Goal: Task Accomplishment & Management: Manage account settings

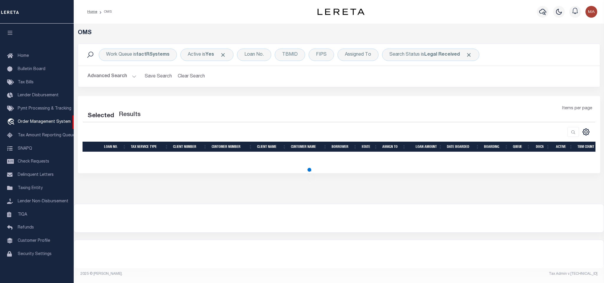
select select "200"
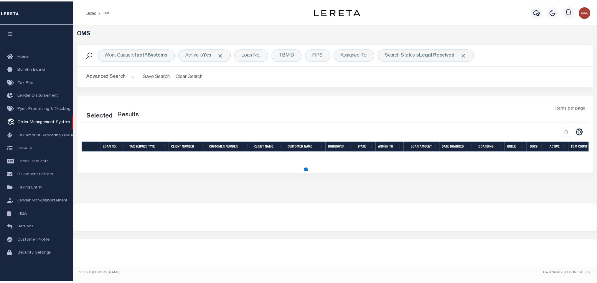
scroll to position [4, 0]
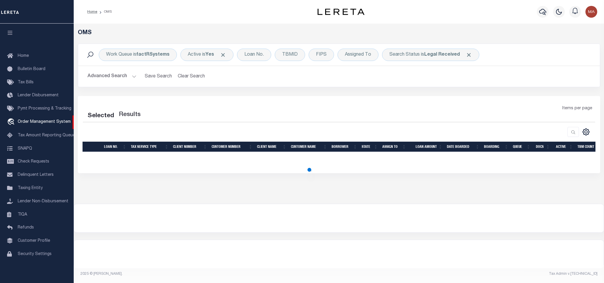
select select "200"
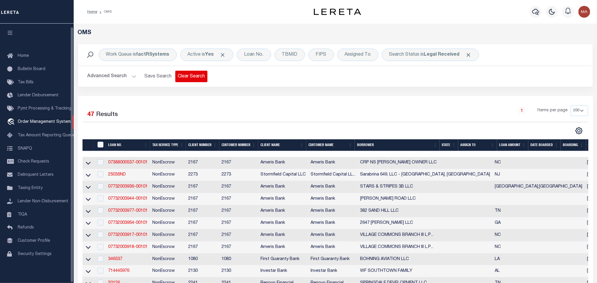
click at [190, 76] on button "Clear Search" at bounding box center [191, 76] width 32 height 11
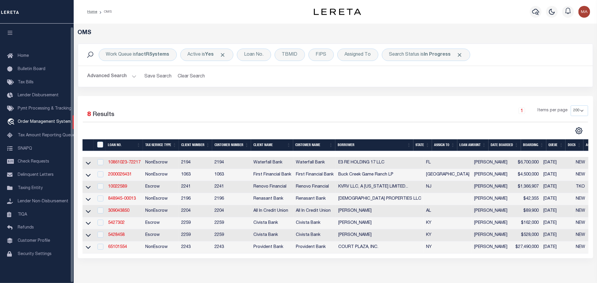
click at [17, 28] on button "button" at bounding box center [10, 34] width 20 height 20
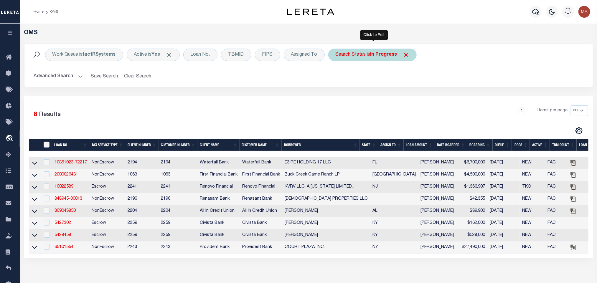
click at [356, 57] on div "Search Status is In Progress" at bounding box center [372, 55] width 88 height 12
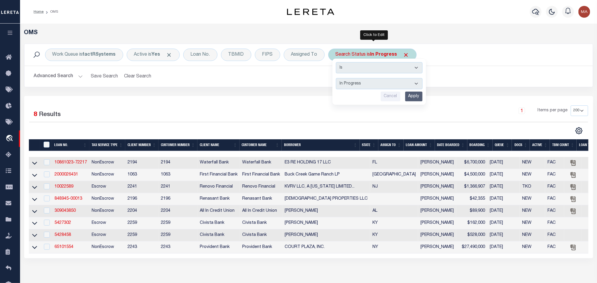
click at [359, 86] on select "Automated Search Bad Parcel Complete Duplicate Parcel High Dollar Reporting In …" at bounding box center [379, 83] width 87 height 11
select select "RD"
click at [338, 79] on select "Automated Search Bad Parcel Complete Duplicate Parcel High Dollar Reporting In …" at bounding box center [379, 83] width 87 height 11
click at [416, 98] on input "Apply" at bounding box center [413, 97] width 17 height 10
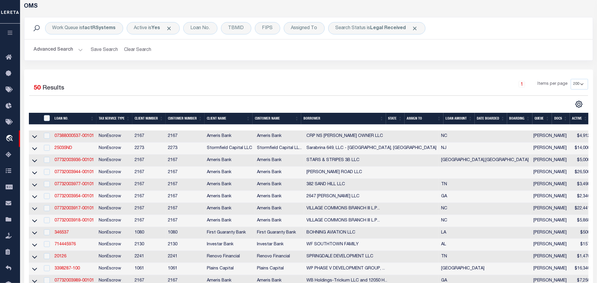
scroll to position [0, 0]
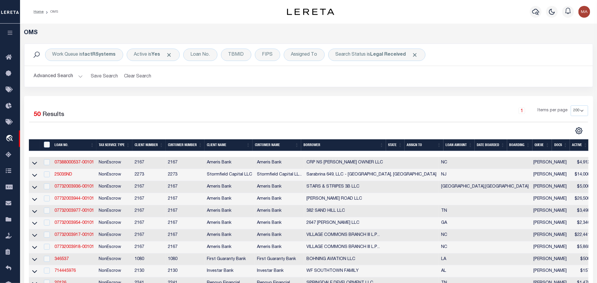
click at [391, 147] on th "State" at bounding box center [395, 145] width 19 height 12
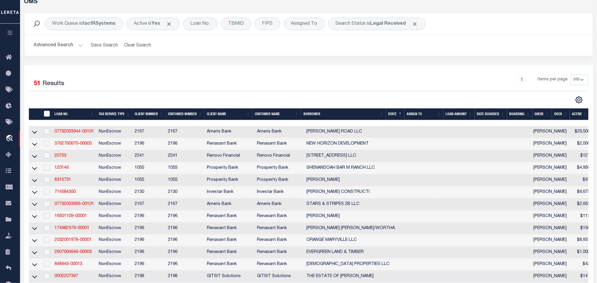
scroll to position [44, 0]
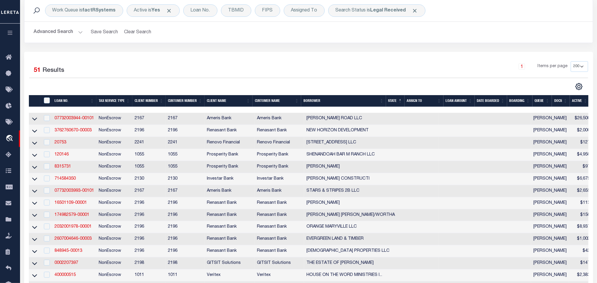
click at [272, 50] on div "Work Queue is factRSystems Active is Yes Loan No. TBMID FIPS Assigned To Search…" at bounding box center [309, 25] width 578 height 52
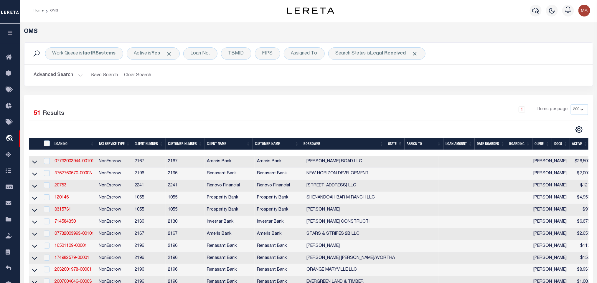
scroll to position [0, 0]
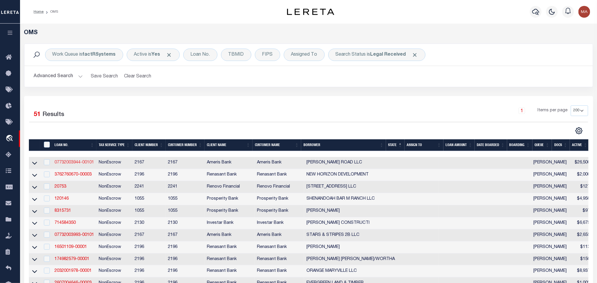
click at [85, 165] on link "07732003944-00101" at bounding box center [75, 163] width 40 height 4
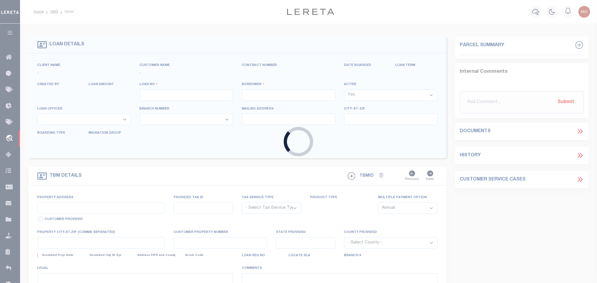
type input "07732003944-00101"
type input "[PERSON_NAME] ROAD LLC"
select select
type input "[STREET_ADDRESS]"
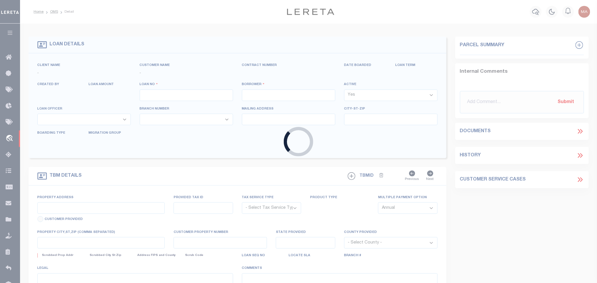
type input "HUNTINGTON NY 11743-7605"
type input "[DATE]"
select select "20"
select select "NonEscrow"
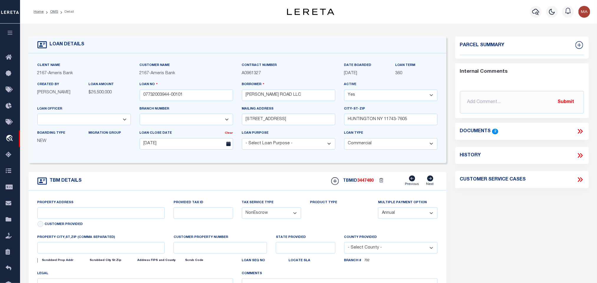
select select "10931"
select select "25602"
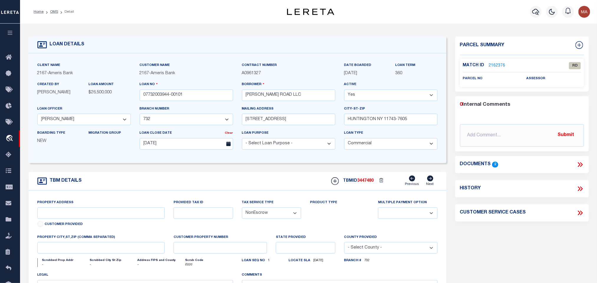
type input "NE CORNER OF [PERSON_NAME][GEOGRAPHIC_DATA][PERSON_NAME]"
select select
type input "[GEOGRAPHIC_DATA]"
type input "4636-37-6822-000"
type textarea "SEE FLOOD"
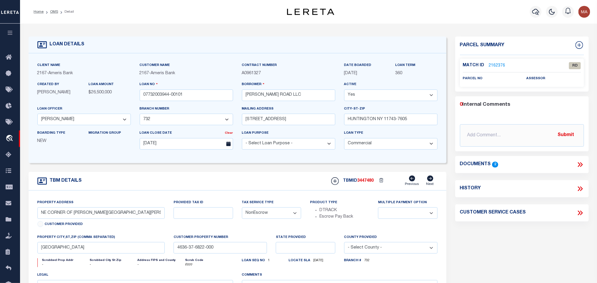
click at [584, 165] on icon at bounding box center [581, 165] width 8 height 8
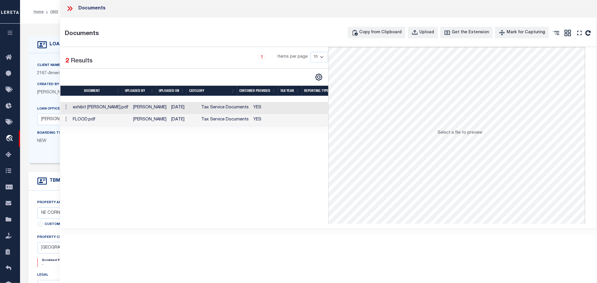
click at [264, 106] on td "YES" at bounding box center [271, 108] width 41 height 12
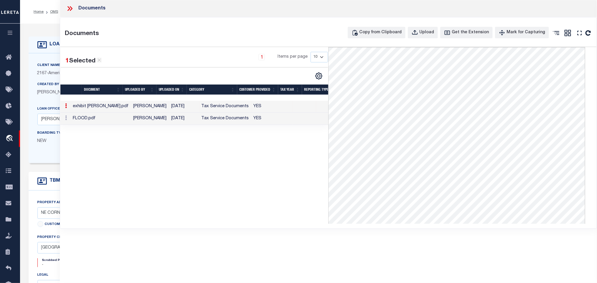
drag, startPoint x: 72, startPoint y: 7, endPoint x: 94, endPoint y: 4, distance: 22.6
click at [72, 8] on icon at bounding box center [70, 9] width 8 height 8
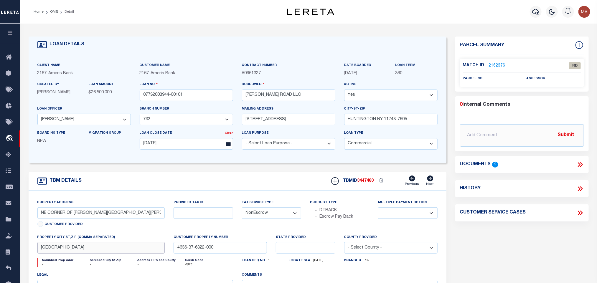
click at [122, 254] on input "[GEOGRAPHIC_DATA]" at bounding box center [101, 247] width 128 height 11
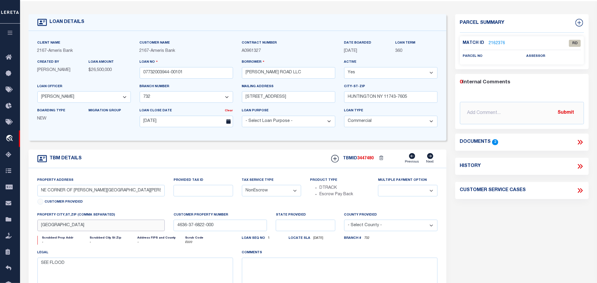
scroll to position [44, 0]
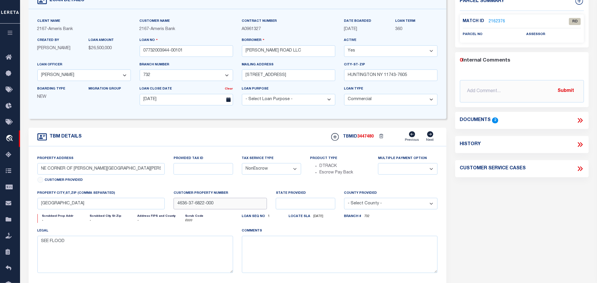
click at [200, 209] on input "4636-37-6822-000" at bounding box center [220, 203] width 93 height 11
click at [168, 159] on div "Property Address NE CORNER OF [PERSON_NAME][GEOGRAPHIC_DATA][PERSON_NAME] Custo…" at bounding box center [101, 172] width 136 height 35
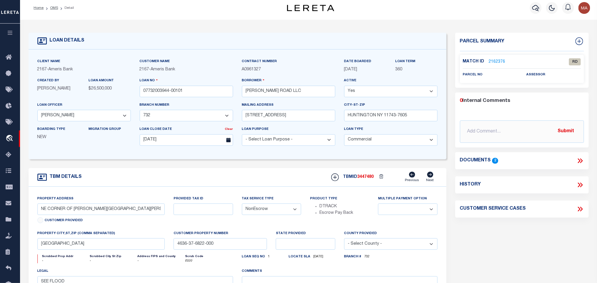
scroll to position [0, 0]
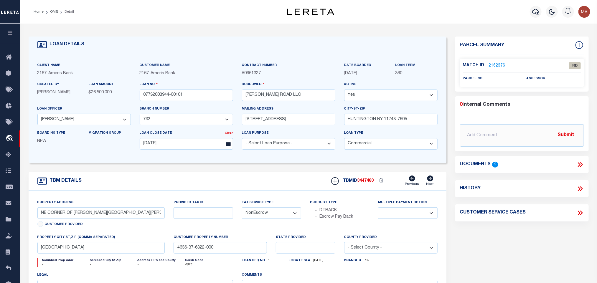
click at [498, 64] on link "2162376" at bounding box center [497, 66] width 17 height 6
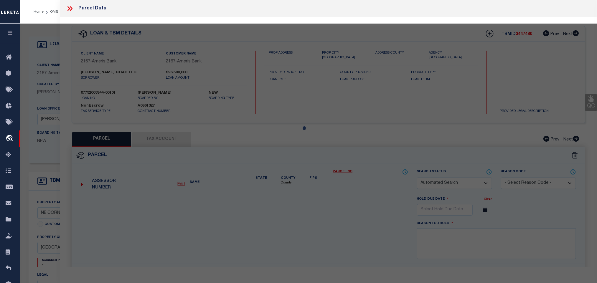
checkbox input "false"
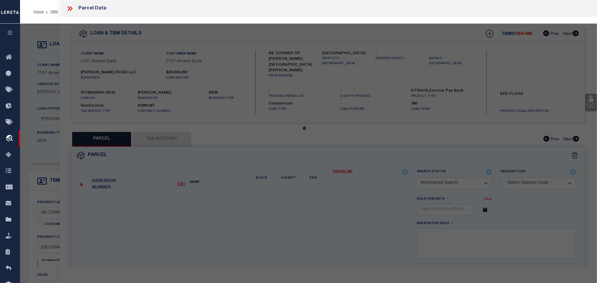
select select "RD"
checkbox input "false"
type textarea "Document uploaded that satisfies a legal requirement, changing from [GEOGRAPHIC…"
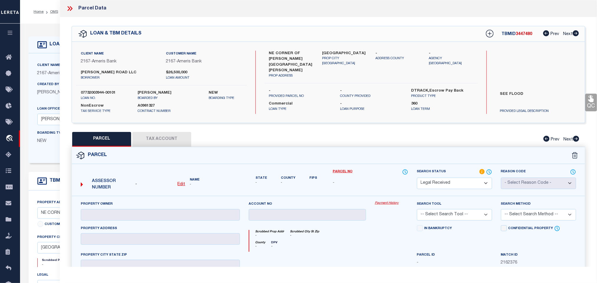
click at [181, 185] on u "Edit" at bounding box center [182, 184] width 8 height 4
select select "RD"
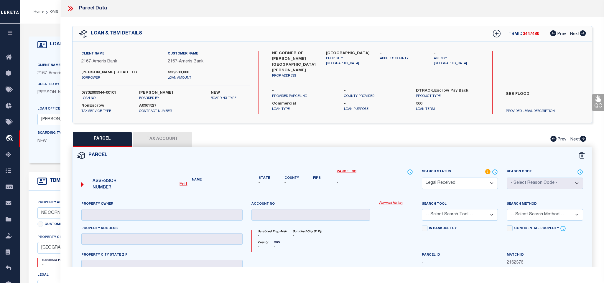
type textarea "-"
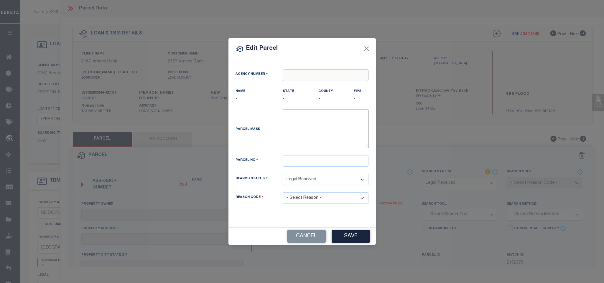
click at [309, 73] on input "text" at bounding box center [326, 75] width 86 height 11
paste input "320490000"
type input "320490000"
click at [324, 84] on div "320490000 : [GEOGRAPHIC_DATA]" at bounding box center [326, 88] width 86 height 17
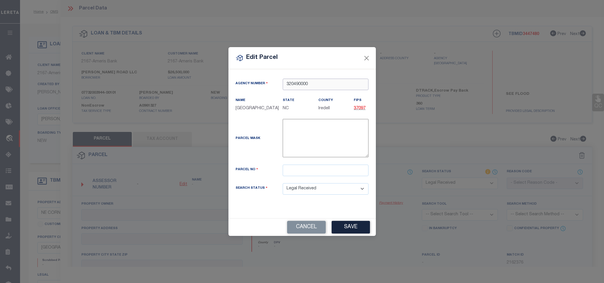
type input "320490000"
click at [337, 171] on input "text" at bounding box center [326, 170] width 86 height 11
paste input "4636376822.000"
type input "4636376822.000"
click at [354, 226] on button "Save" at bounding box center [351, 227] width 38 height 13
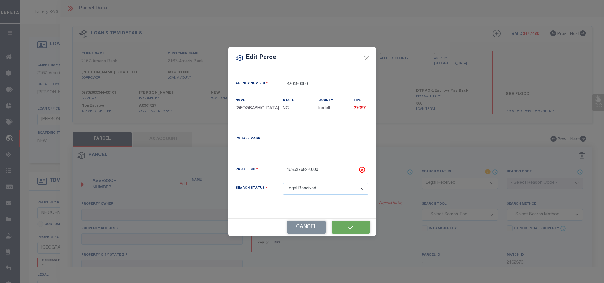
select select "RD"
checkbox input "false"
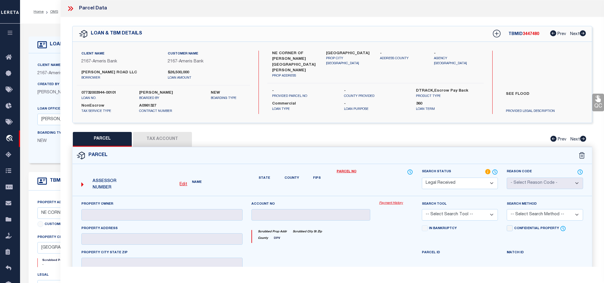
checkbox input "false"
type textarea "Document uploaded that satisfies a legal requirement, changing from [GEOGRAPHIC…"
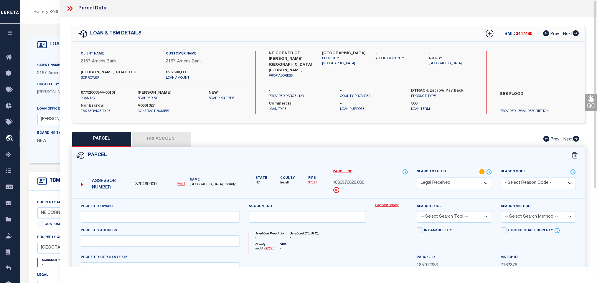
click at [194, 211] on div "Property Owner" at bounding box center [160, 212] width 159 height 19
click at [193, 217] on input "text" at bounding box center [160, 216] width 159 height 11
paste input "[PERSON_NAME] III LLC ETAL"
type input "[PERSON_NAME] III LLC ETAL"
click at [325, 51] on label "[GEOGRAPHIC_DATA]" at bounding box center [345, 54] width 45 height 6
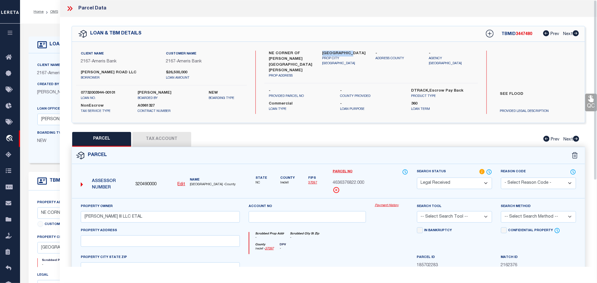
drag, startPoint x: 325, startPoint y: 51, endPoint x: 155, endPoint y: 194, distance: 222.2
click at [325, 51] on label "[GEOGRAPHIC_DATA]" at bounding box center [345, 54] width 45 height 6
copy label "[GEOGRAPHIC_DATA]"
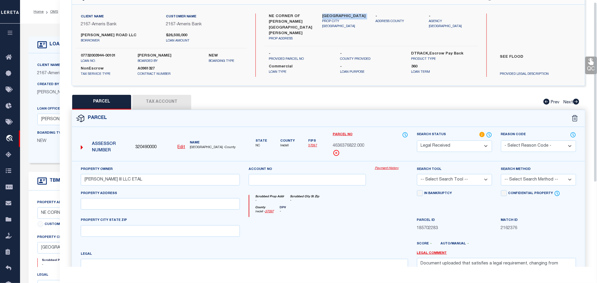
scroll to position [128, 0]
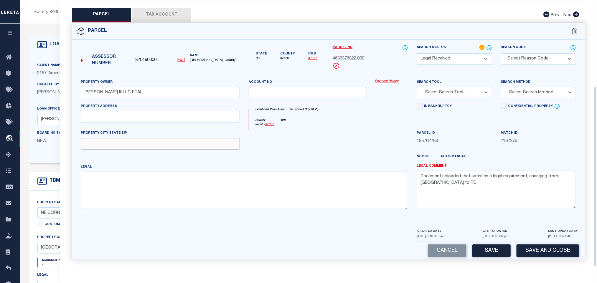
click at [143, 145] on input "text" at bounding box center [160, 143] width 159 height 11
paste input "[GEOGRAPHIC_DATA]"
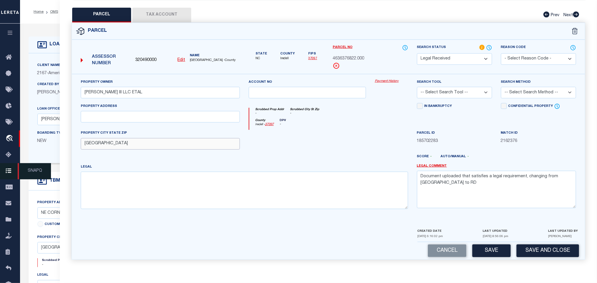
type input "[GEOGRAPHIC_DATA]"
click at [247, 206] on textarea at bounding box center [245, 190] width 328 height 37
click at [285, 188] on textarea at bounding box center [245, 190] width 328 height 37
paste textarea "[PERSON_NAME] ROAD EPCON PB 66-95"
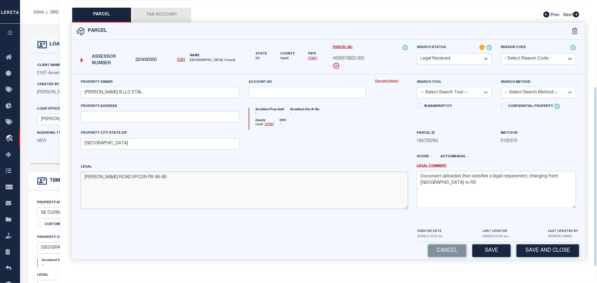
type textarea "[PERSON_NAME] ROAD EPCON PB 66-95"
click at [488, 180] on textarea "Document uploaded that satisfies a legal requirement, changing from [GEOGRAPHIC…" at bounding box center [496, 189] width 159 height 37
drag, startPoint x: 174, startPoint y: 113, endPoint x: 321, endPoint y: 116, distance: 147.4
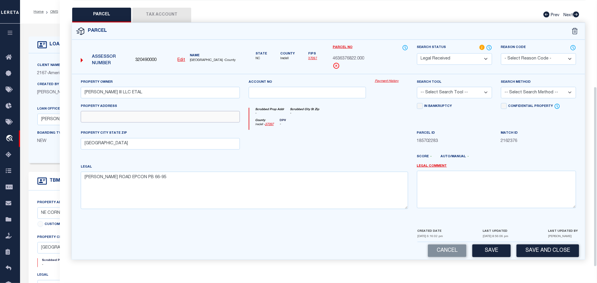
click at [174, 113] on input "text" at bounding box center [160, 116] width 159 height 11
paste input "0 [PERSON_NAME]"
type input "0 [PERSON_NAME]"
click at [460, 87] on select "-- Select Search Tool -- 3rd Party Website Agency File Agency Website ATLS CNV-…" at bounding box center [454, 92] width 75 height 11
select select "AGW"
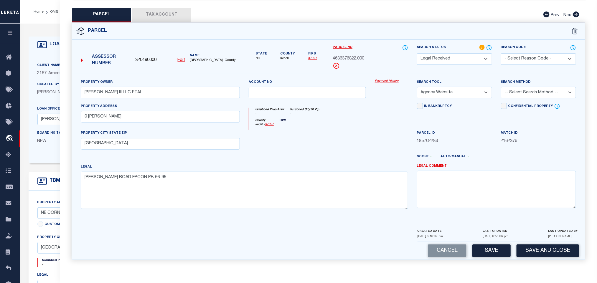
click at [417, 87] on select "-- Select Search Tool -- 3rd Party Website Agency File Agency Website ATLS CNV-…" at bounding box center [454, 92] width 75 height 11
click at [522, 93] on select "-- Select Search Method -- Property Address Legal Liability Info Provided" at bounding box center [538, 92] width 75 height 11
select select "LEG"
click at [501, 87] on select "-- Select Search Method -- Property Address Legal Liability Info Provided" at bounding box center [538, 92] width 75 height 11
drag, startPoint x: 486, startPoint y: 242, endPoint x: 487, endPoint y: 248, distance: 5.4
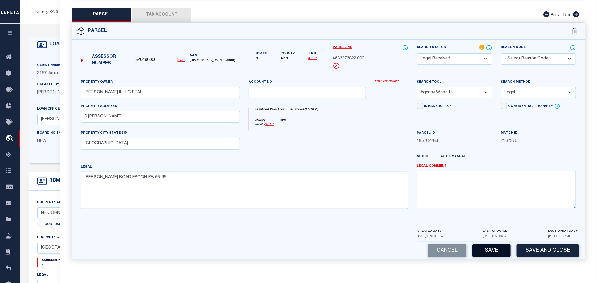
click at [486, 245] on div "Cancel Save Save and Close" at bounding box center [328, 250] width 513 height 17
click at [488, 250] on button "Save" at bounding box center [492, 251] width 38 height 13
click at [168, 8] on button "Tax Account" at bounding box center [161, 15] width 59 height 15
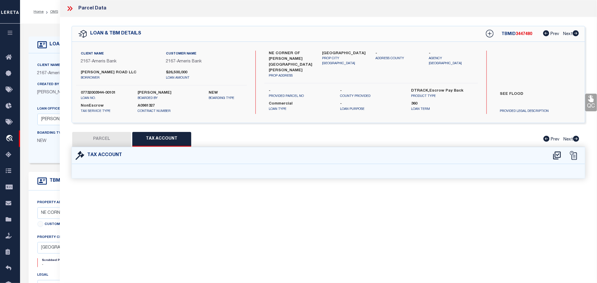
select select "100"
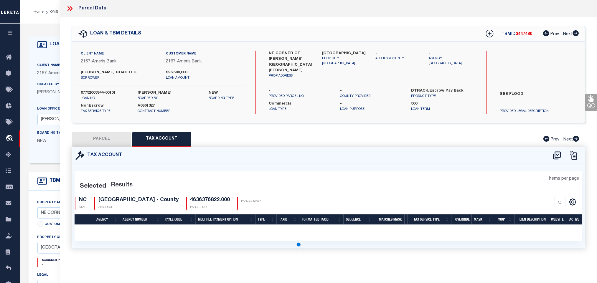
select select "100"
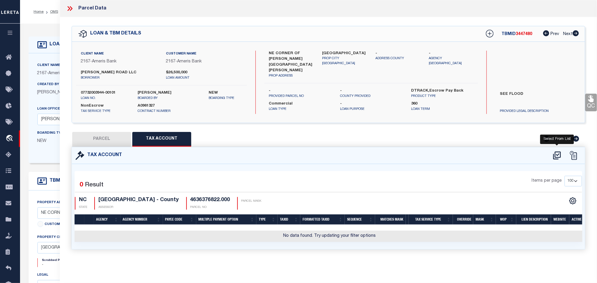
click at [559, 155] on icon at bounding box center [557, 156] width 8 height 8
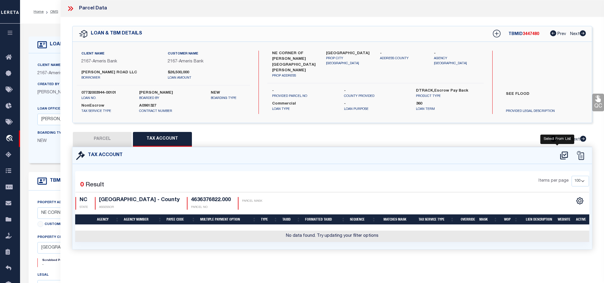
select select "100"
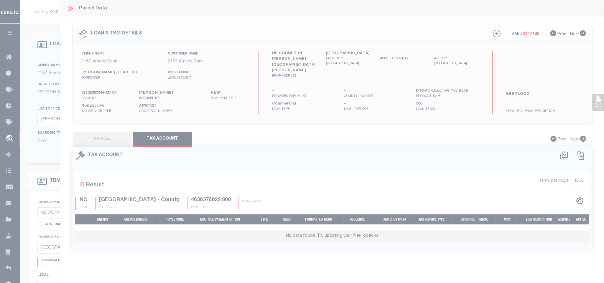
select select "100"
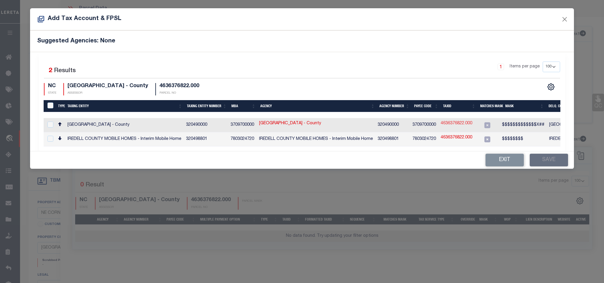
click at [462, 126] on link "4636376822.000" at bounding box center [457, 124] width 32 height 6
type input "4636376822.000"
type textarea "$$$$$$$$$$$$$X##"
checkbox input "true"
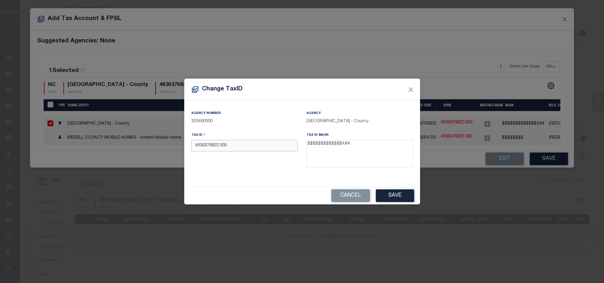
click at [259, 148] on input "4636376822.000" at bounding box center [244, 145] width 106 height 11
click at [221, 148] on input "4636376822.000" at bounding box center [244, 145] width 106 height 11
type input "4636376822000"
click at [398, 197] on button "Save" at bounding box center [395, 196] width 38 height 13
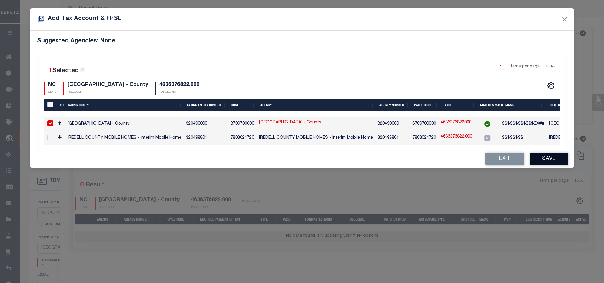
click at [543, 163] on button "Save" at bounding box center [549, 159] width 38 height 13
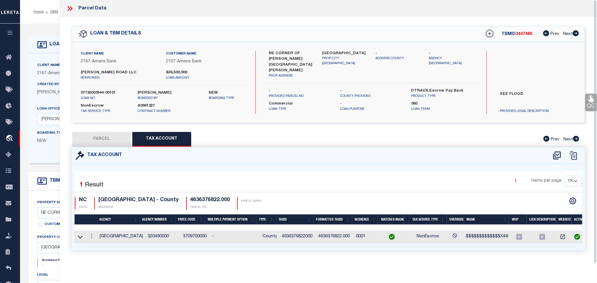
click at [112, 134] on button "PARCEL" at bounding box center [101, 139] width 59 height 15
select select "AS"
select select
checkbox input "false"
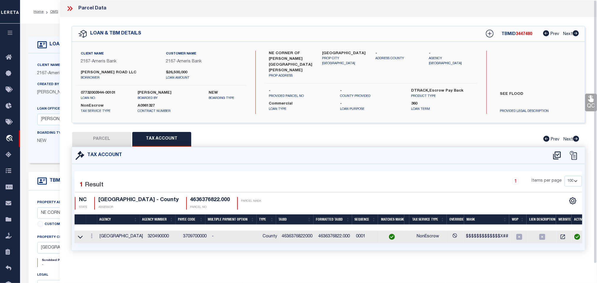
checkbox input "false"
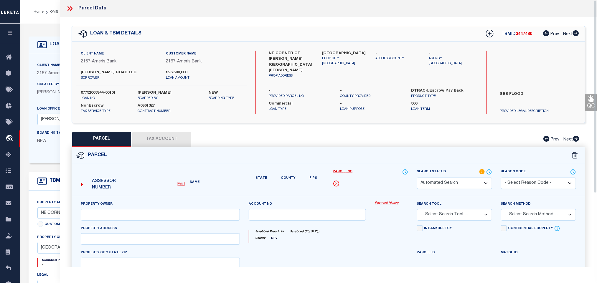
select select "RD"
type input "[PERSON_NAME] III LLC ETAL"
select select "AGW"
select select "LEG"
type input "0 [PERSON_NAME]"
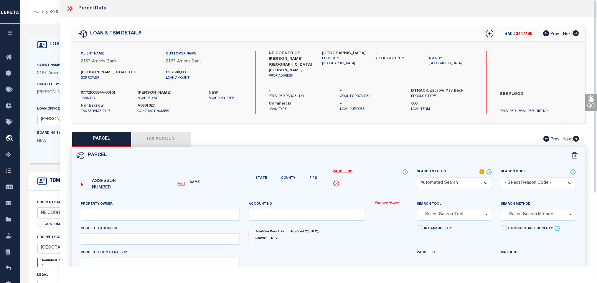
type input "[GEOGRAPHIC_DATA]"
type textarea "[PERSON_NAME] ROAD EPCON PB 66-95"
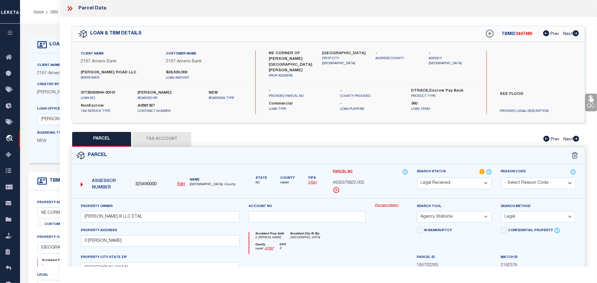
click at [440, 182] on select "Automated Search Bad Parcel Complete Duplicate Parcel High Dollar Reporting In …" at bounding box center [454, 183] width 75 height 11
select select "PC"
click at [417, 178] on select "Automated Search Bad Parcel Complete Duplicate Parcel High Dollar Reporting In …" at bounding box center [454, 183] width 75 height 11
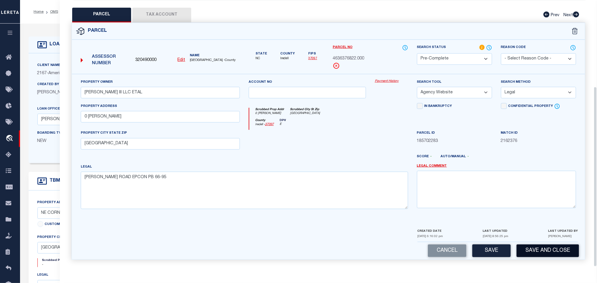
click at [523, 256] on button "Save and Close" at bounding box center [548, 251] width 62 height 13
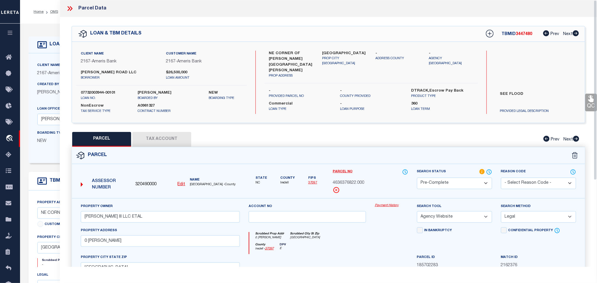
click at [93, 88] on div "Client Name 2167 - Ameris Bank Customer Name 2167 - Ameris Bank [PERSON_NAME] R…" at bounding box center [161, 82] width 171 height 63
copy div "07732003944-00101"
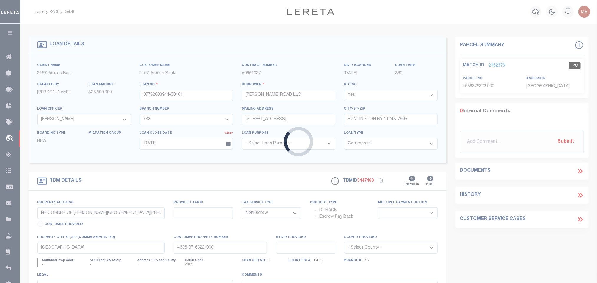
select select
select select "10931"
select select "25602"
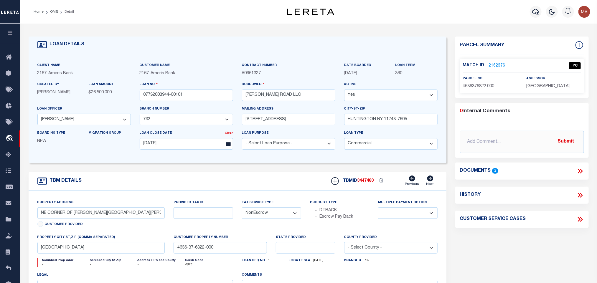
click at [370, 182] on span "3447480" at bounding box center [366, 181] width 17 height 4
copy span "3447480"
click at [539, 85] on span "[GEOGRAPHIC_DATA]" at bounding box center [548, 86] width 43 height 4
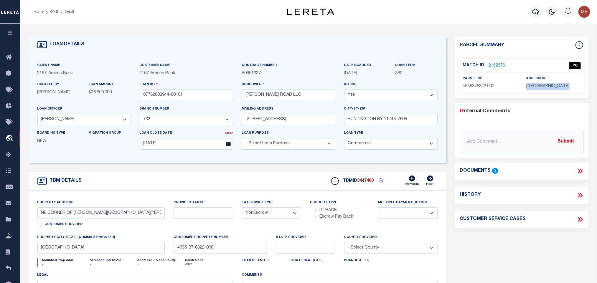
click at [539, 85] on span "[GEOGRAPHIC_DATA]" at bounding box center [548, 86] width 43 height 4
copy div "[GEOGRAPHIC_DATA]"
click at [469, 86] on span "4636376822.000" at bounding box center [479, 86] width 32 height 4
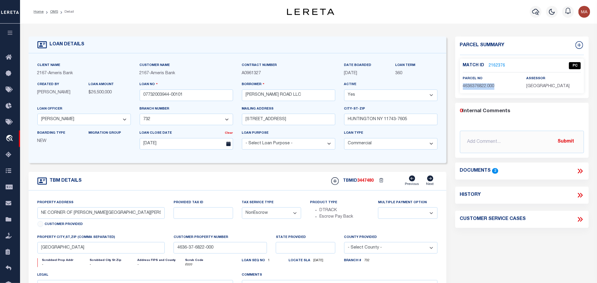
copy div "4636376822.000"
drag, startPoint x: 50, startPoint y: 12, endPoint x: 152, endPoint y: 2, distance: 102.2
click at [50, 12] on link "OMS" at bounding box center [54, 12] width 8 height 4
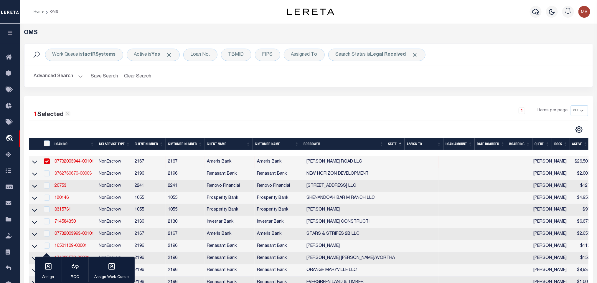
click at [69, 174] on link "3762760670-00003" at bounding box center [73, 174] width 37 height 4
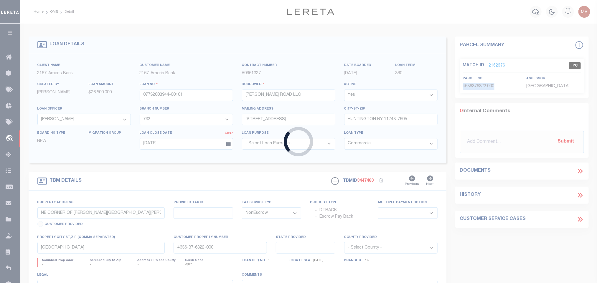
type input "3762760670-00003"
type input "NEW HORIZON DEVELOPMENT"
select select
select select "100"
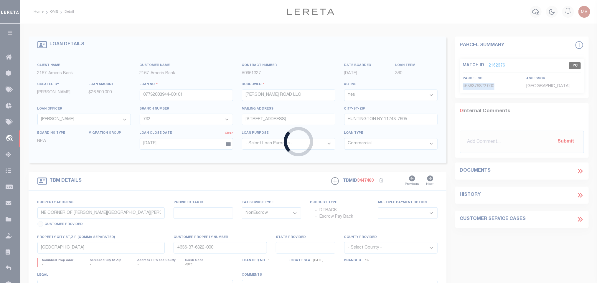
select select
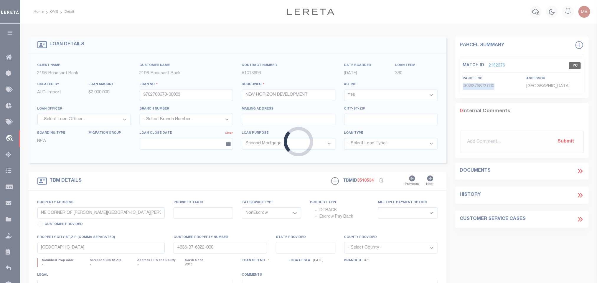
type input "4854+- ACRES IN PH 2-C BUCKINGHAM PLANTA"
select select
type input "[PERSON_NAME] GA 31312"
select select "164191"
select select "16643"
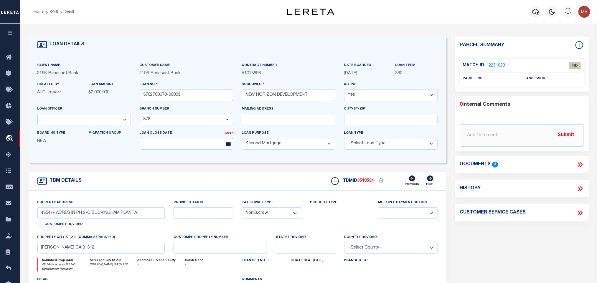
click at [580, 165] on icon at bounding box center [581, 165] width 8 height 8
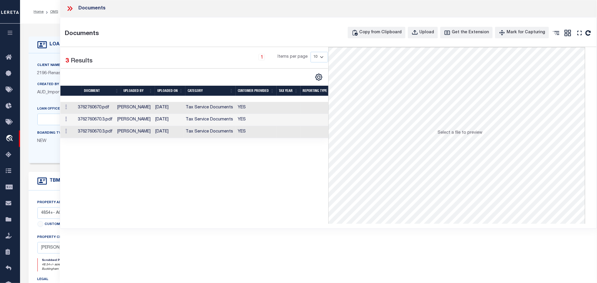
click at [244, 108] on td "YES" at bounding box center [256, 108] width 41 height 12
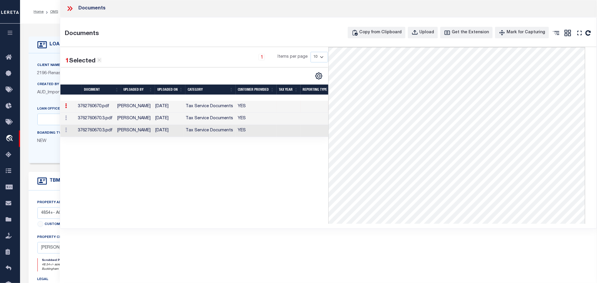
click at [69, 9] on icon at bounding box center [69, 8] width 3 height 5
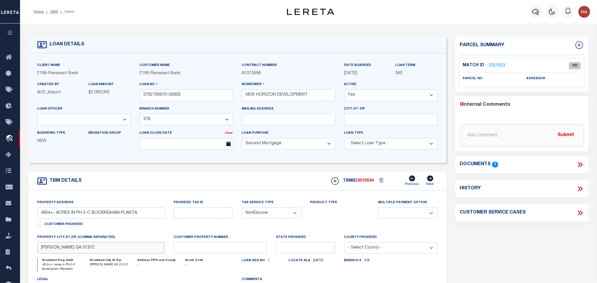
click at [105, 253] on input "[PERSON_NAME] GA 31312" at bounding box center [101, 247] width 128 height 11
click at [107, 251] on input "[PERSON_NAME] GA 31312" at bounding box center [101, 247] width 128 height 11
click at [268, 96] on input "NEW HORIZON DEVELOPMENT" at bounding box center [288, 95] width 93 height 11
click at [249, 94] on input "NEW HORIZON DEVELOPMENT" at bounding box center [288, 95] width 93 height 11
click at [247, 93] on input "NEW HORIZON DEVELOPMENT" at bounding box center [288, 95] width 93 height 11
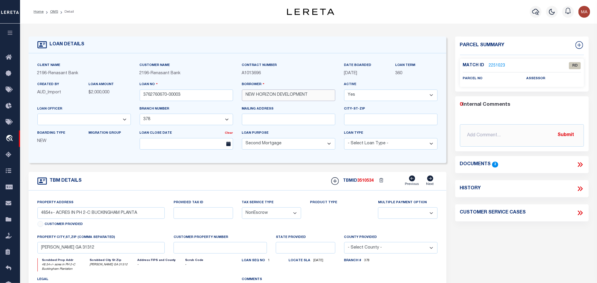
drag, startPoint x: 246, startPoint y: 93, endPoint x: 274, endPoint y: 98, distance: 28.2
click at [274, 98] on input "NEW HORIZON DEVELOPMENT" at bounding box center [288, 95] width 93 height 11
click at [52, 11] on link "OMS" at bounding box center [54, 12] width 8 height 4
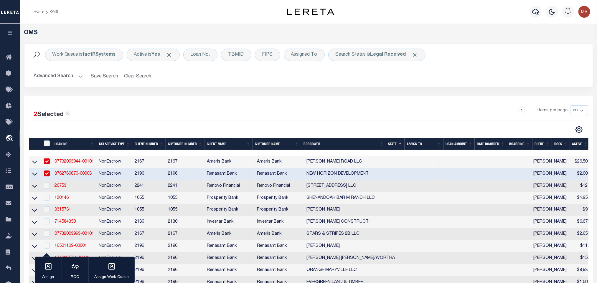
click at [102, 161] on td "NonEscrow" at bounding box center [114, 162] width 36 height 12
checkbox input "false"
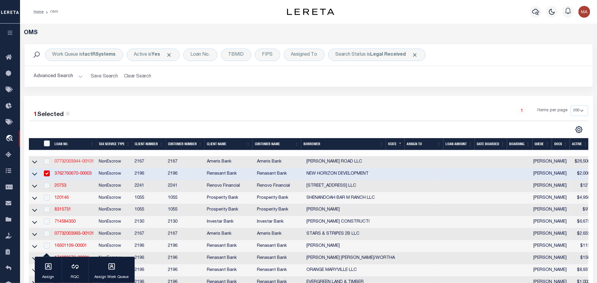
click at [90, 164] on link "07732003944-00101" at bounding box center [75, 162] width 40 height 4
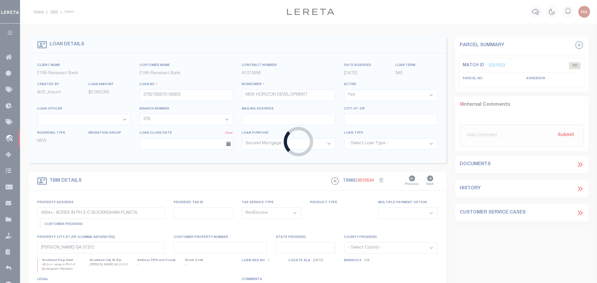
type input "07732003944-00101"
type input "[PERSON_NAME] ROAD LLC"
select select
type input "[STREET_ADDRESS]"
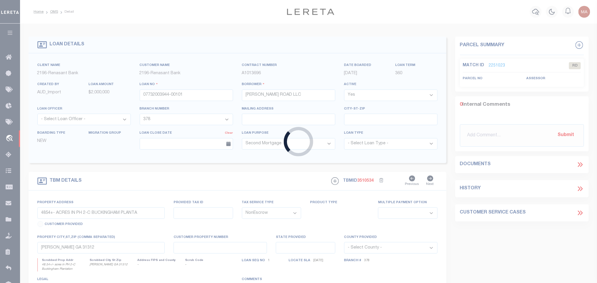
type input "HUNTINGTON NY 11743-7605"
type input "[DATE]"
select select
select select "20"
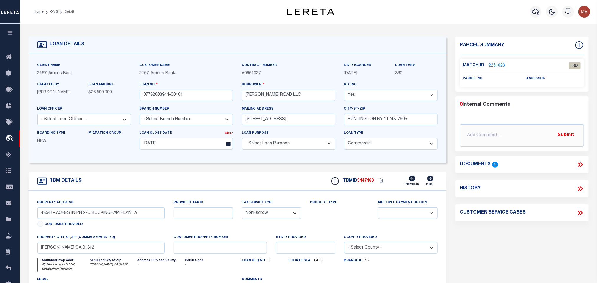
select select "10931"
select select "25602"
type input "NE CORNER OF [PERSON_NAME][GEOGRAPHIC_DATA][PERSON_NAME]"
select select
type input "[GEOGRAPHIC_DATA]"
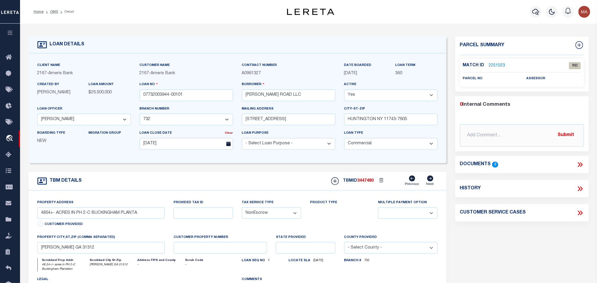
type input "4636-37-6822-000"
type textarea "SEE FLOOD"
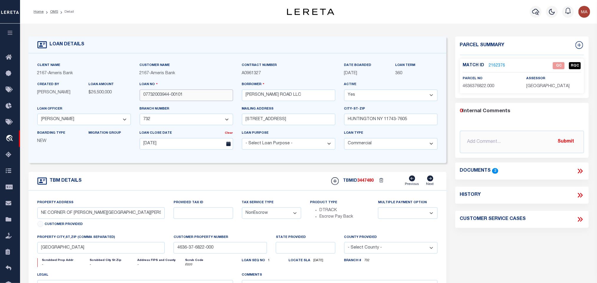
click at [172, 97] on input "07732003944-00101" at bounding box center [186, 95] width 93 height 11
click at [52, 11] on link "OMS" at bounding box center [54, 12] width 8 height 4
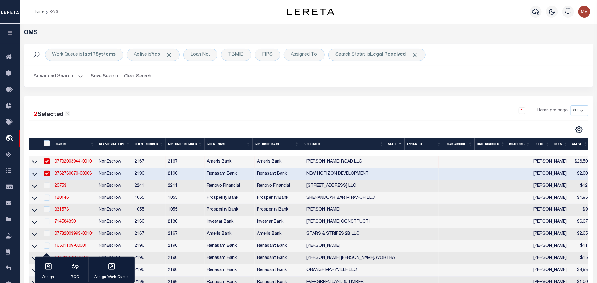
click at [98, 175] on td "NonEscrow" at bounding box center [114, 174] width 36 height 12
checkbox input "false"
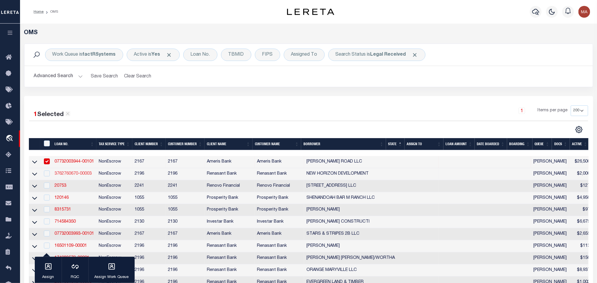
click at [77, 175] on link "3762760670-00003" at bounding box center [73, 174] width 37 height 4
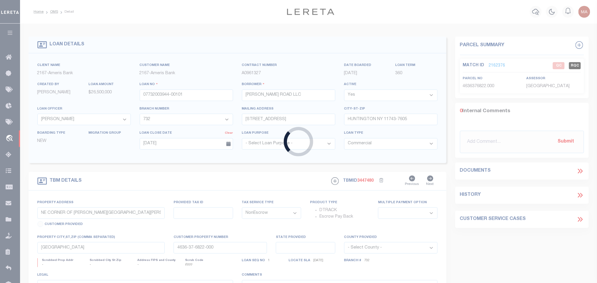
type input "3762760670-00003"
type input "NEW HORIZON DEVELOPMENT"
select select
select select "100"
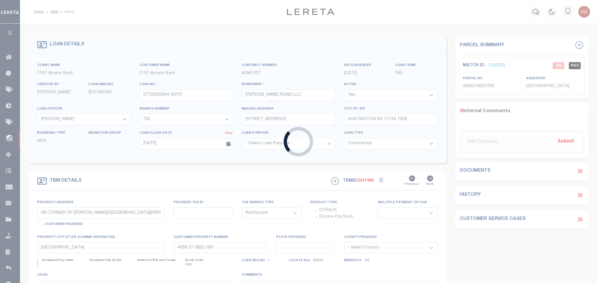
select select
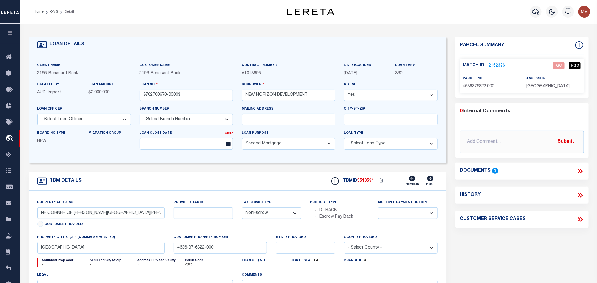
select select "164191"
click at [190, 95] on input "3762760670-00003" at bounding box center [186, 95] width 93 height 11
select select "16643"
type input "4854+- ACRES IN PH 2-C BUCKINGHAM PLANTA"
select select
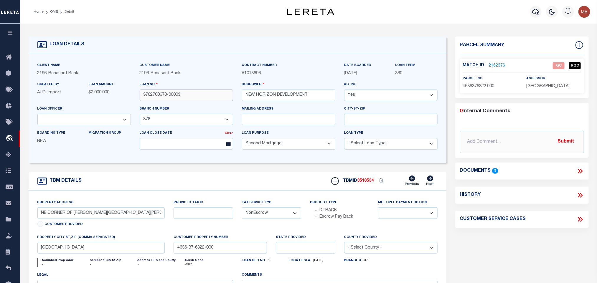
type input "[PERSON_NAME] GA 31312"
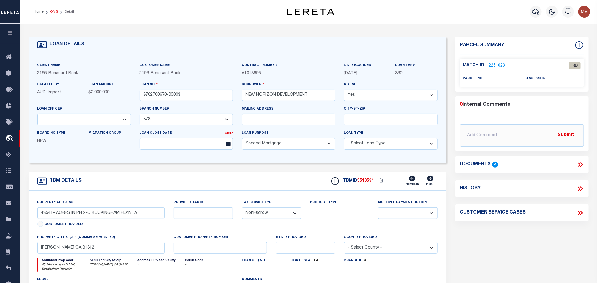
click at [55, 12] on link "OMS" at bounding box center [54, 12] width 8 height 4
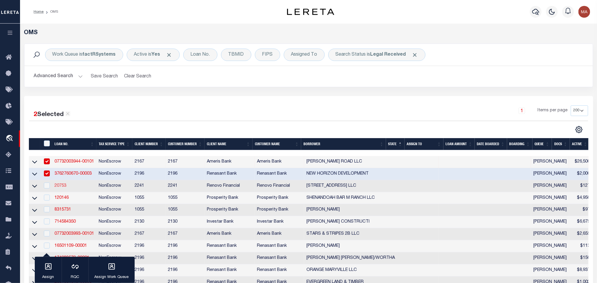
click at [61, 187] on link "20753" at bounding box center [61, 186] width 12 height 4
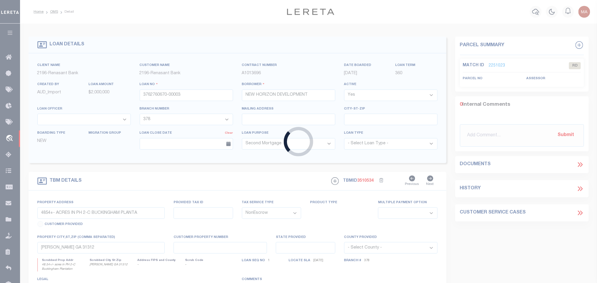
type input "20753"
type input "[STREET_ADDRESS] LLC"
select select
type input "[STREET_ADDRESS]"
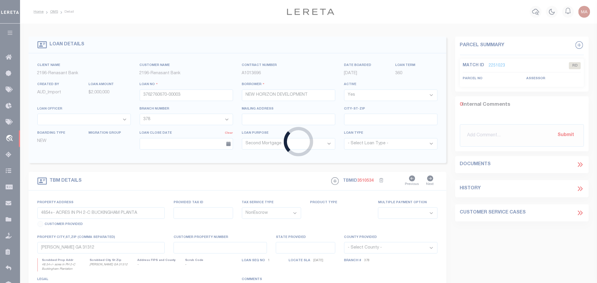
type input "[GEOGRAPHIC_DATA]"
select select "400"
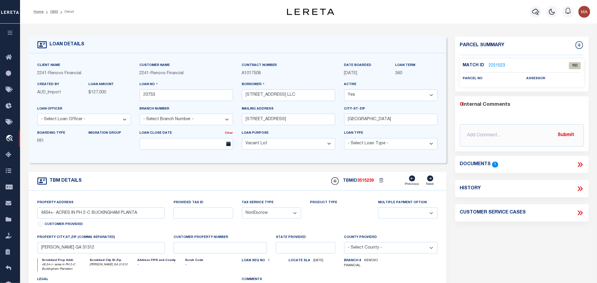
select select "164194"
type input "[STREET_ADDRESS]"
select select
type input "[GEOGRAPHIC_DATA], NJ 08562"
type input "a0kUS00000Cgxso"
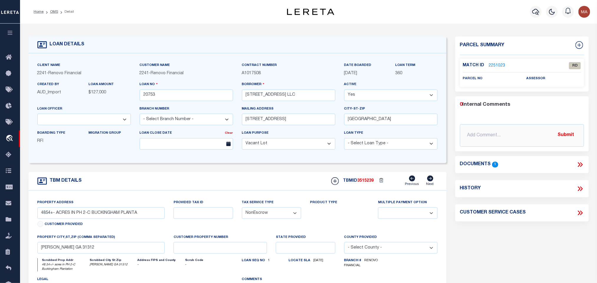
type textarea "LEGAL REQUIRED"
select select "25066"
click at [580, 165] on icon at bounding box center [579, 164] width 3 height 5
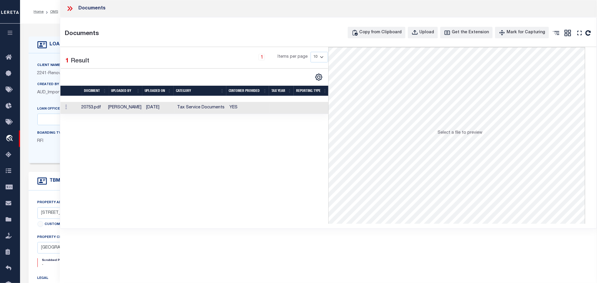
click at [268, 111] on td "YES" at bounding box center [249, 108] width 42 height 12
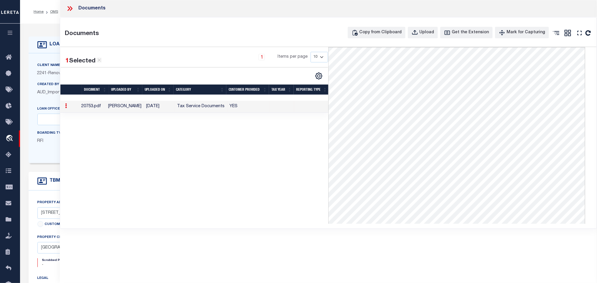
click at [70, 8] on icon at bounding box center [70, 9] width 8 height 8
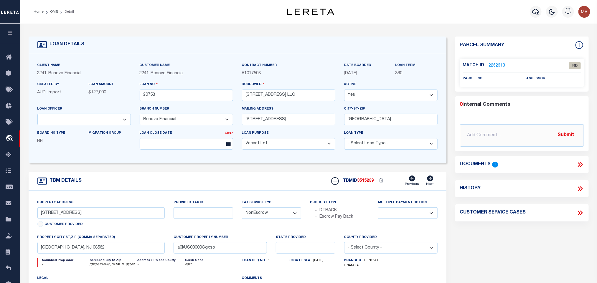
click at [496, 64] on link "2262313" at bounding box center [497, 66] width 17 height 6
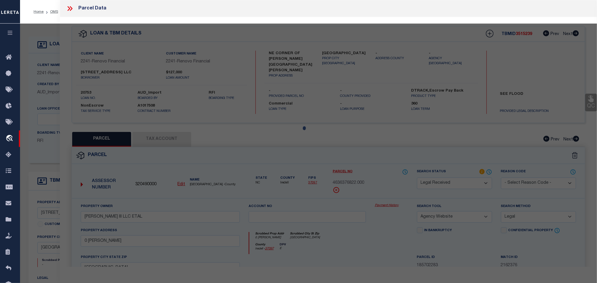
select select "AS"
select select
checkbox input "false"
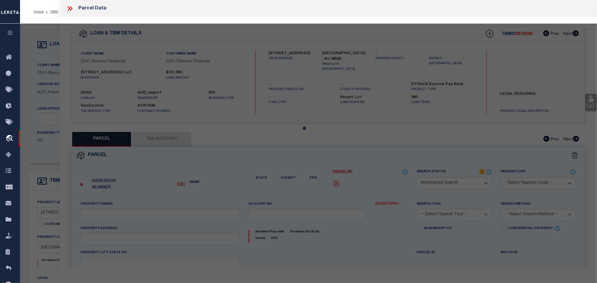
select select "RD"
checkbox input "false"
type textarea "Document uploaded that satisfies a legal requirement, changing from [GEOGRAPHIC…"
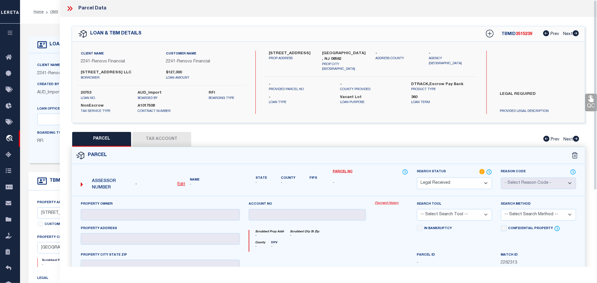
click at [182, 186] on u "Edit" at bounding box center [182, 184] width 8 height 4
select select "RD"
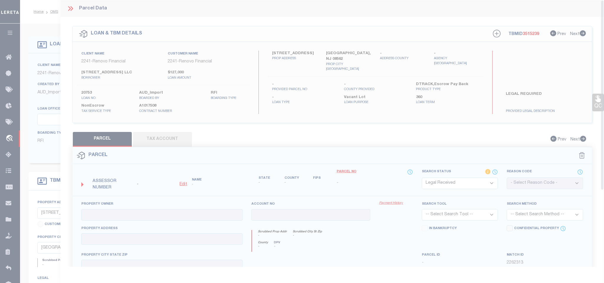
type textarea "-"
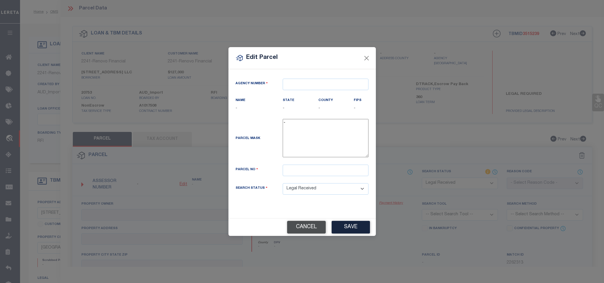
click at [306, 228] on button "Cancel" at bounding box center [306, 227] width 39 height 13
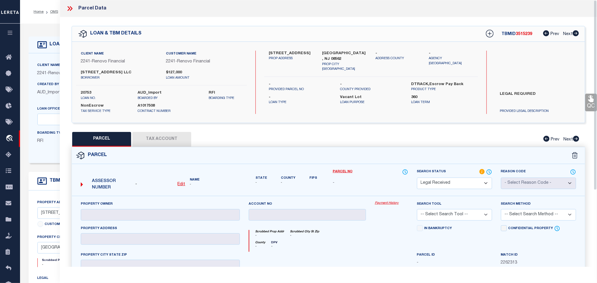
click at [182, 185] on u "Edit" at bounding box center [182, 184] width 8 height 4
select select "RD"
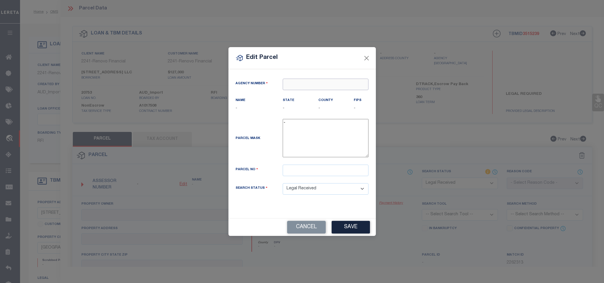
click at [300, 83] on input "text" at bounding box center [326, 84] width 86 height 11
paste input "290030101"
drag, startPoint x: 301, startPoint y: 85, endPoint x: 330, endPoint y: 90, distance: 29.6
click at [330, 90] on div "Agency Number 290030" at bounding box center [302, 88] width 142 height 19
click at [323, 92] on div "290030000 : [GEOGRAPHIC_DATA]" at bounding box center [329, 93] width 92 height 9
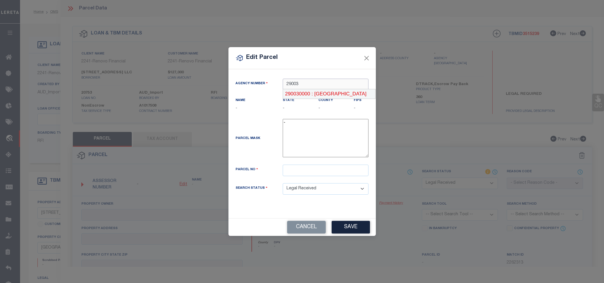
type input "290030000"
click at [313, 174] on input "text" at bounding box center [326, 170] width 86 height 11
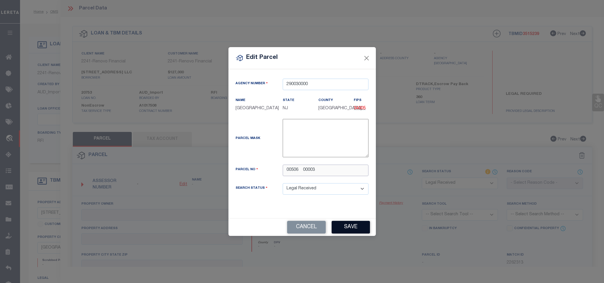
type input "00506 00003"
click at [349, 226] on button "Save" at bounding box center [351, 227] width 38 height 13
select select "RD"
checkbox input "false"
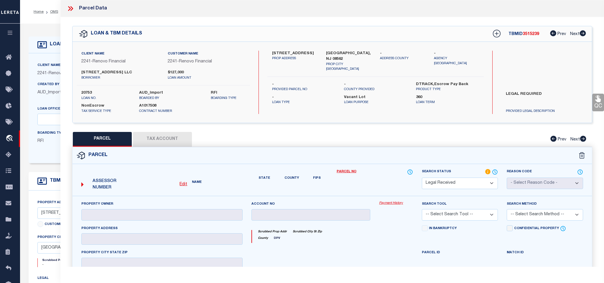
type input "[PERSON_NAME]"
type input "[STREET_ADDRESS]"
type textarea "Block: 506 Lot: 3"
type textarea "Document uploaded that satisfies a legal requirement, changing from [GEOGRAPHIC…"
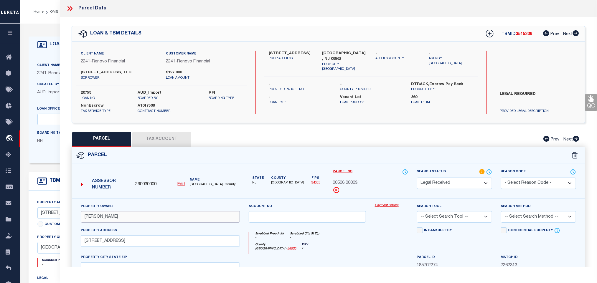
click at [125, 218] on input "[PERSON_NAME]" at bounding box center [160, 216] width 159 height 11
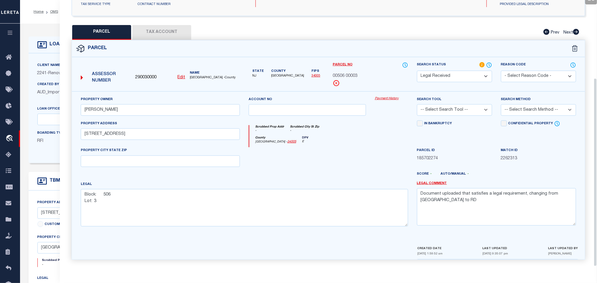
click at [459, 110] on select "-- Select Search Tool -- 3rd Party Website Agency File Agency Website ATLS CNV-…" at bounding box center [454, 109] width 75 height 11
select select "AGW"
click at [417, 104] on select "-- Select Search Tool -- 3rd Party Website Agency File Agency Website ATLS CNV-…" at bounding box center [454, 109] width 75 height 11
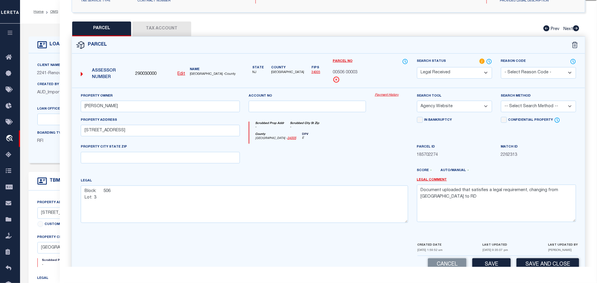
drag, startPoint x: 531, startPoint y: 103, endPoint x: 527, endPoint y: 113, distance: 9.8
click at [531, 103] on select "-- Select Search Method -- Property Address Legal Liability Info Provided" at bounding box center [538, 106] width 75 height 11
click at [501, 103] on select "-- Select Search Method -- Property Address Legal Liability Info Provided" at bounding box center [538, 106] width 75 height 11
drag, startPoint x: 514, startPoint y: 106, endPoint x: 514, endPoint y: 111, distance: 5.3
click at [514, 106] on select "-- Select Search Method -- Property Address Legal Liability Info Provided" at bounding box center [538, 106] width 75 height 11
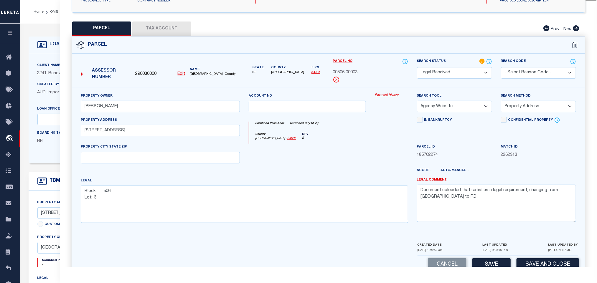
select select "LEG"
click at [501, 103] on select "-- Select Search Method -- Property Address Legal Liability Info Provided" at bounding box center [538, 106] width 75 height 11
click at [487, 210] on textarea "Document uploaded that satisfies a legal requirement, changing from [GEOGRAPHIC…" at bounding box center [496, 203] width 159 height 37
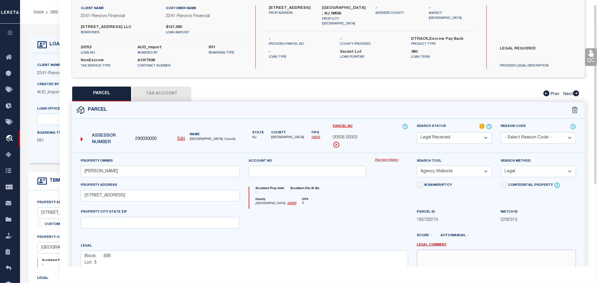
scroll to position [0, 0]
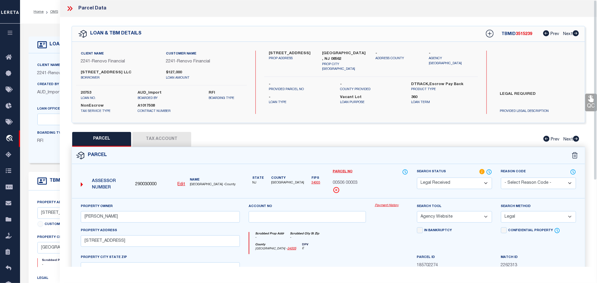
click at [352, 47] on div "Client Name 2241 - Renovo Financial Customer Name 2241 - Renovo Financial [STRE…" at bounding box center [328, 82] width 513 height 81
copy div "[GEOGRAPHIC_DATA], NJ 08562"
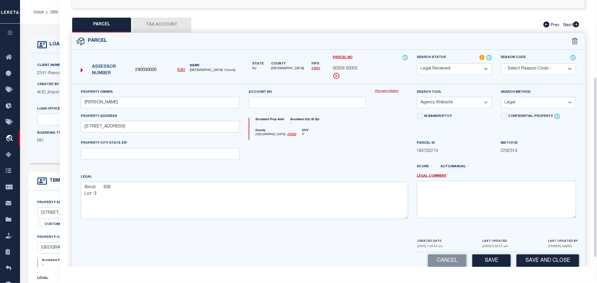
scroll to position [128, 0]
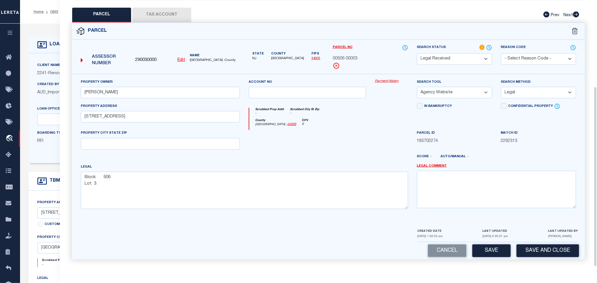
click at [210, 136] on div "PROPERTY CITY STATE ZIP" at bounding box center [160, 139] width 159 height 19
drag, startPoint x: 210, startPoint y: 141, endPoint x: 228, endPoint y: 145, distance: 17.6
click at [210, 141] on input "text" at bounding box center [160, 143] width 159 height 11
paste input "[GEOGRAPHIC_DATA], NJ 08562"
type input "[GEOGRAPHIC_DATA], NJ 08562"
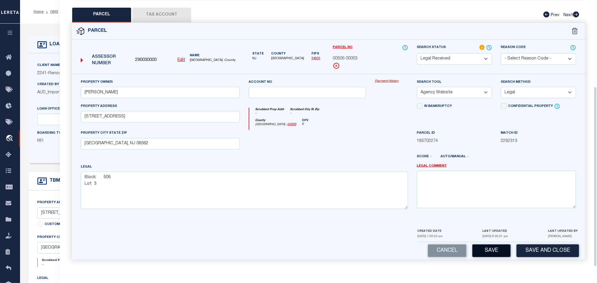
click at [496, 247] on button "Save" at bounding box center [492, 251] width 38 height 13
click at [169, 9] on button "Tax Account" at bounding box center [161, 15] width 59 height 15
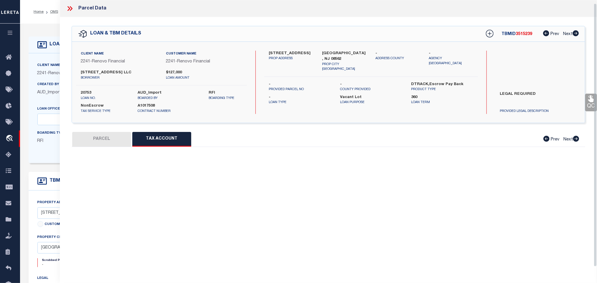
scroll to position [4, 0]
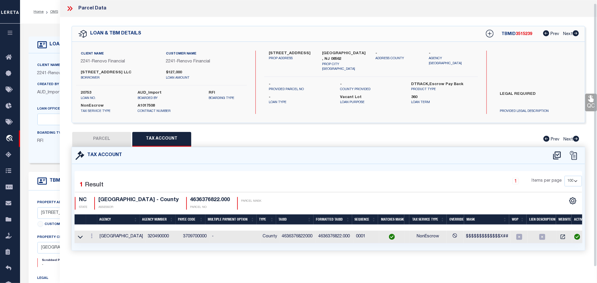
select select "100"
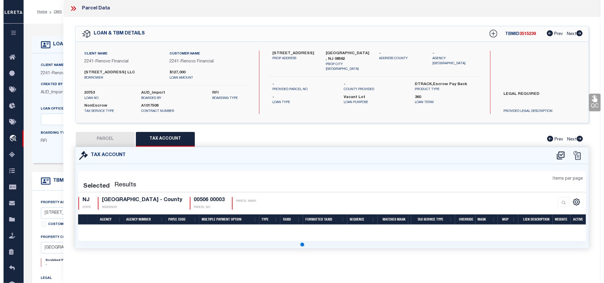
scroll to position [0, 0]
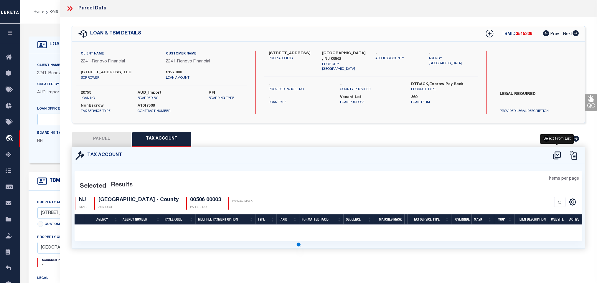
select select "100"
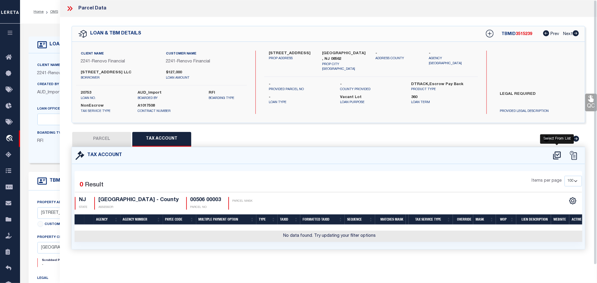
click at [557, 154] on icon at bounding box center [557, 155] width 10 height 9
select select "100"
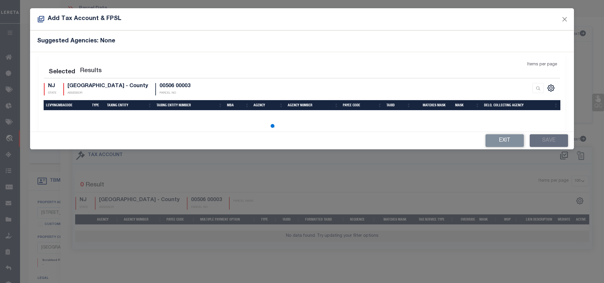
select select "100"
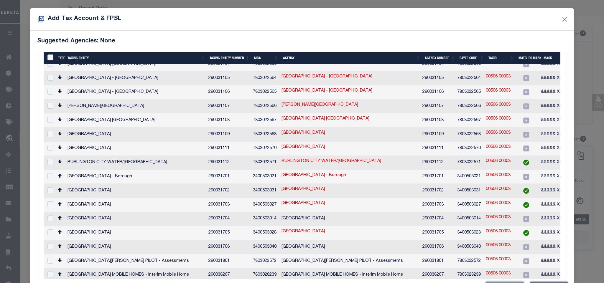
scroll to position [585, 0]
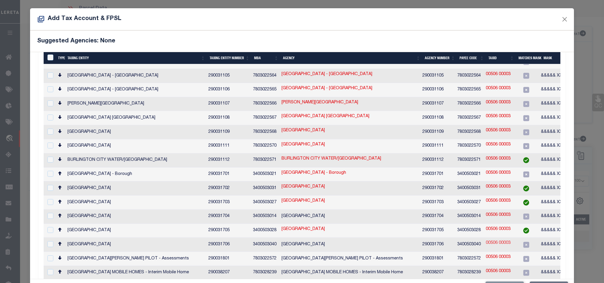
click at [510, 240] on link "00506 00003" at bounding box center [498, 243] width 25 height 6
type input "00506 00003"
type textarea "&&&&& XX&&&&& XX *XXXXX,&&&&&XXXX&&&&&XXXX *XXXXX"
checkbox input "true"
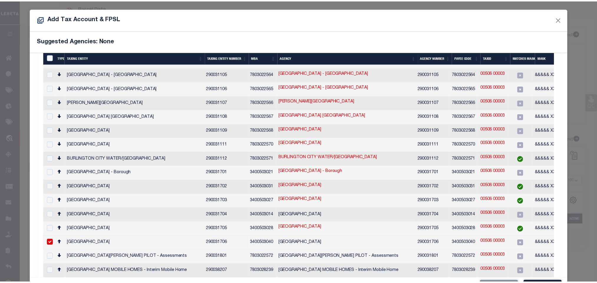
scroll to position [583, 0]
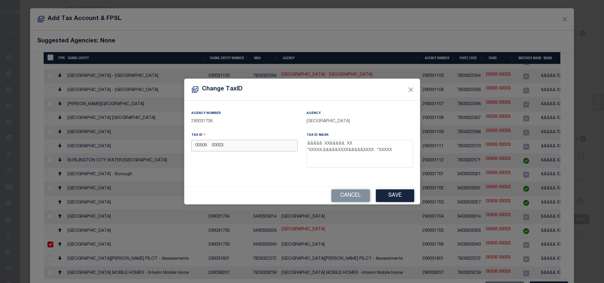
click at [212, 148] on input "00506 00003" at bounding box center [244, 145] width 106 height 11
click at [395, 198] on button "Save" at bounding box center [395, 196] width 38 height 13
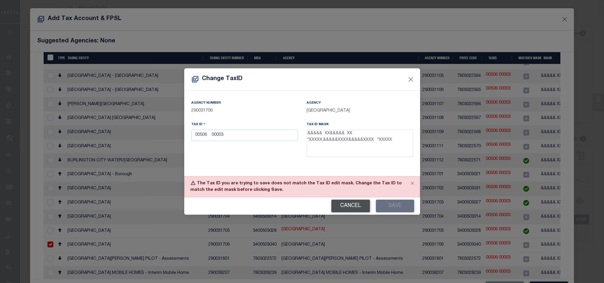
click at [354, 210] on button "Cancel" at bounding box center [350, 206] width 39 height 13
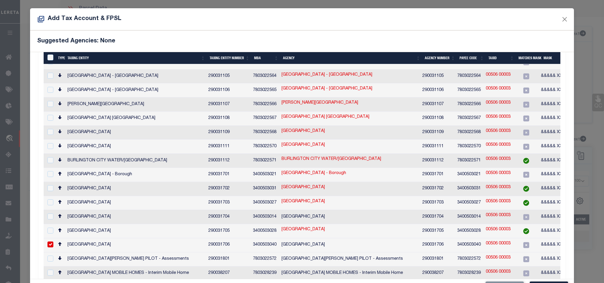
click at [563, 18] on div "Add Tax Account & FPSL" at bounding box center [302, 19] width 544 height 22
click at [561, 18] on button "Close" at bounding box center [565, 19] width 8 height 8
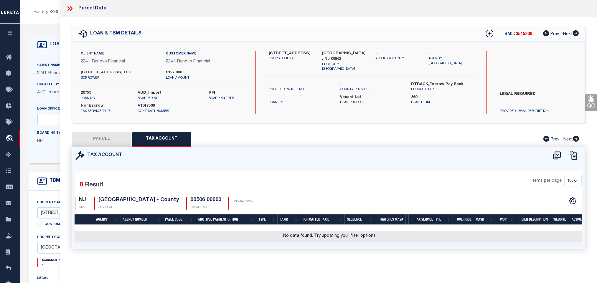
click at [114, 142] on button "PARCEL" at bounding box center [101, 139] width 59 height 15
select select "AS"
select select
checkbox input "false"
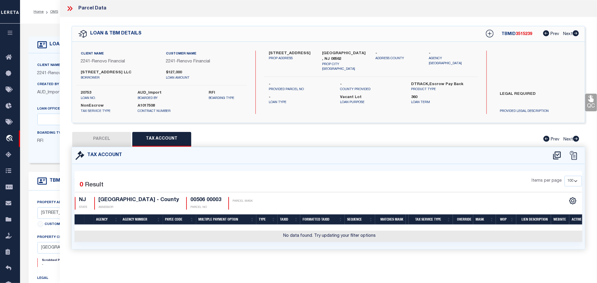
checkbox input "false"
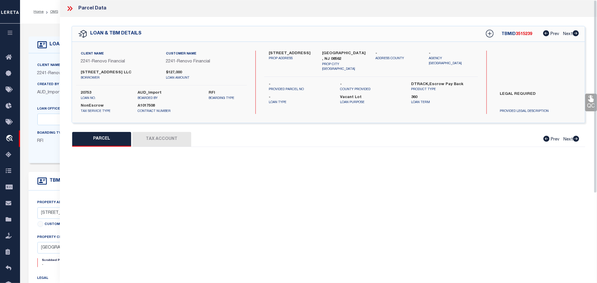
select select "RD"
type input "[PERSON_NAME]"
select select "AGW"
select select "LEG"
type input "[STREET_ADDRESS]"
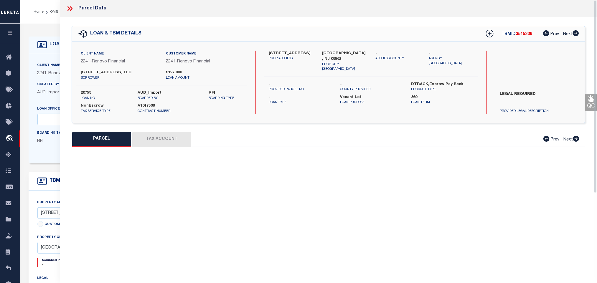
type input "[GEOGRAPHIC_DATA], NJ 08562"
type textarea "Block: 506 Lot: 3"
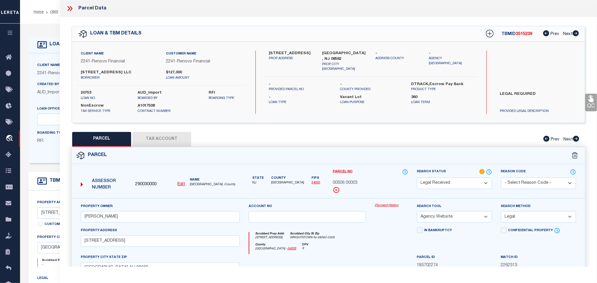
click at [467, 182] on select "Automated Search Bad Parcel Complete Duplicate Parcel High Dollar Reporting In …" at bounding box center [454, 183] width 75 height 11
select select "JR"
click at [467, 182] on select "Automated Search Bad Parcel Complete Duplicate Parcel High Dollar Reporting In …" at bounding box center [454, 183] width 75 height 11
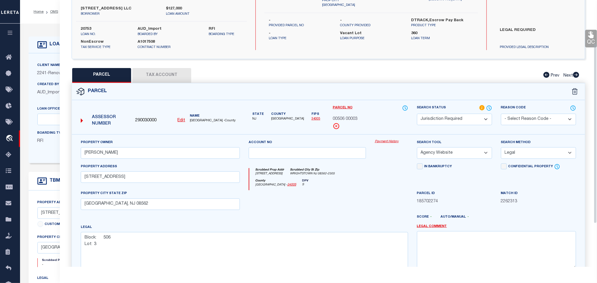
scroll to position [128, 0]
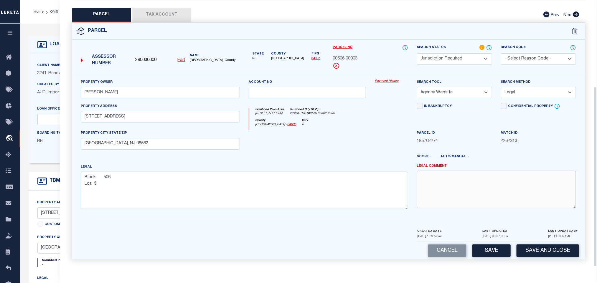
click at [466, 186] on textarea at bounding box center [496, 189] width 159 height 37
paste textarea "[GEOGRAPHIC_DATA]"
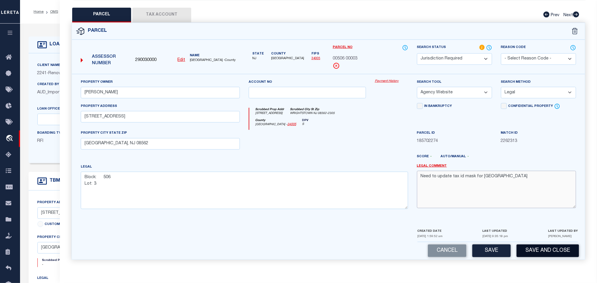
type textarea "Need to update tax id mask for [GEOGRAPHIC_DATA]"
click at [553, 248] on button "Save and Close" at bounding box center [548, 251] width 62 height 13
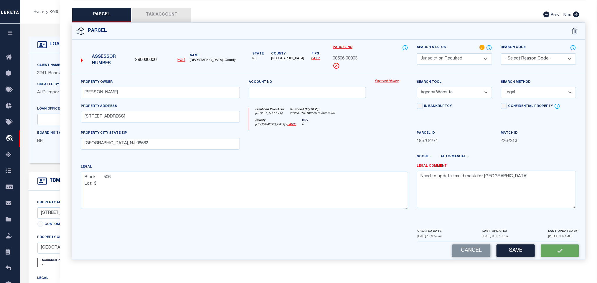
click at [134, 49] on div "Assessor Number 290030000 Edit Name [GEOGRAPHIC_DATA] -County" at bounding box center [160, 58] width 164 height 23
click at [142, 57] on span "290030000" at bounding box center [145, 60] width 21 height 6
copy span "290030000"
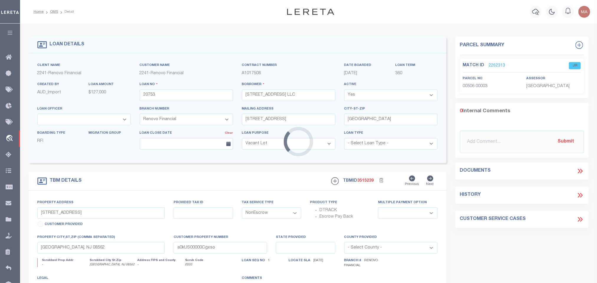
select select
select select "25066"
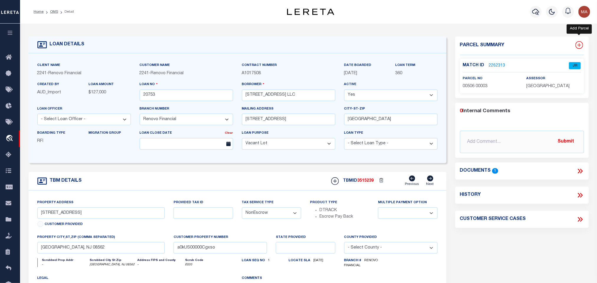
click at [581, 46] on icon at bounding box center [580, 45] width 8 height 8
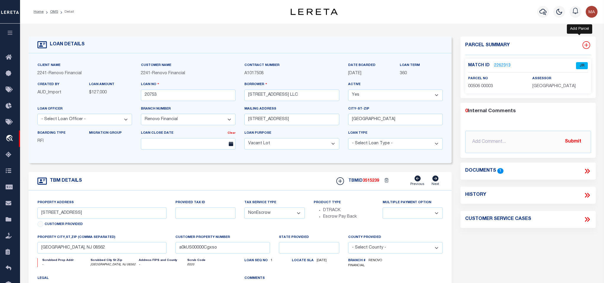
select select "IP"
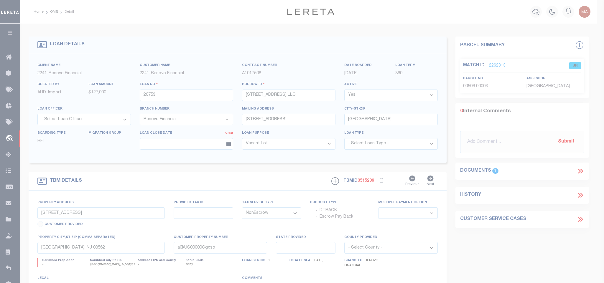
type textarea "-"
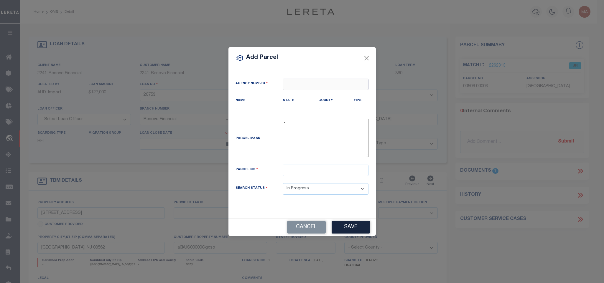
click at [319, 83] on input "text" at bounding box center [326, 84] width 86 height 11
paste input "290030000"
click at [312, 95] on div "290030000 : [GEOGRAPHIC_DATA]" at bounding box center [329, 93] width 93 height 9
click at [323, 176] on input "text" at bounding box center [326, 170] width 86 height 11
paste input "506"
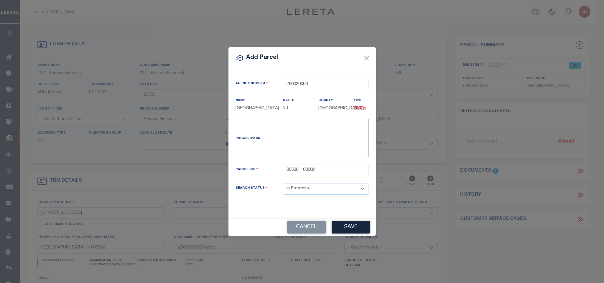
click at [350, 225] on div "Cancel Save" at bounding box center [301, 227] width 147 height 17
click at [350, 234] on button "Save" at bounding box center [351, 227] width 38 height 13
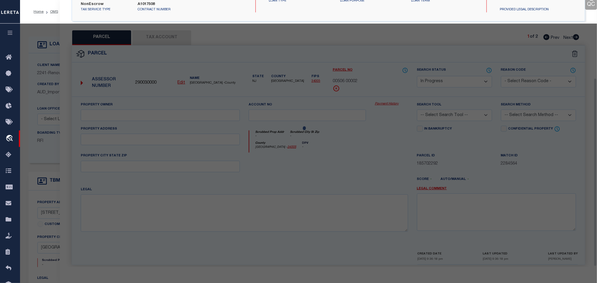
scroll to position [111, 0]
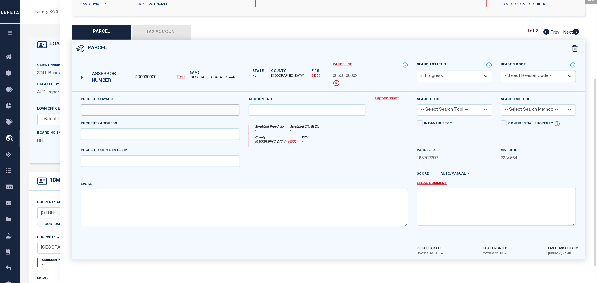
drag, startPoint x: 122, startPoint y: 107, endPoint x: 23, endPoint y: 124, distance: 100.7
click at [122, 107] on input "text" at bounding box center [160, 109] width 159 height 11
paste input "[PERSON_NAME]"
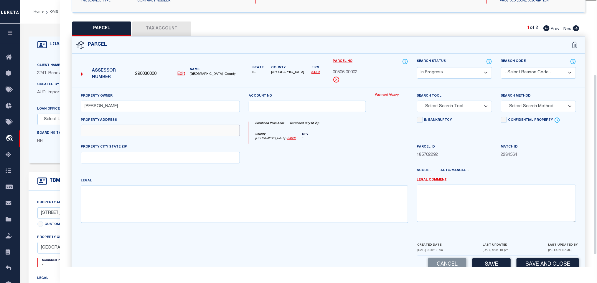
click at [145, 135] on input "text" at bounding box center [160, 130] width 159 height 11
paste input "[STREET_ADDRESS]"
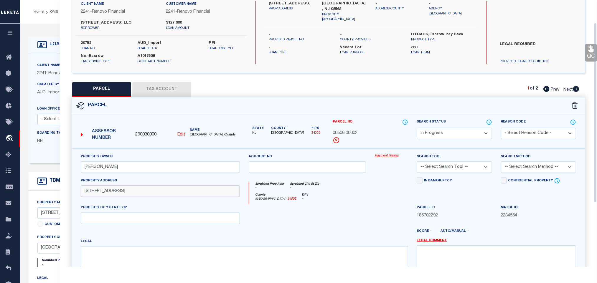
scroll to position [0, 0]
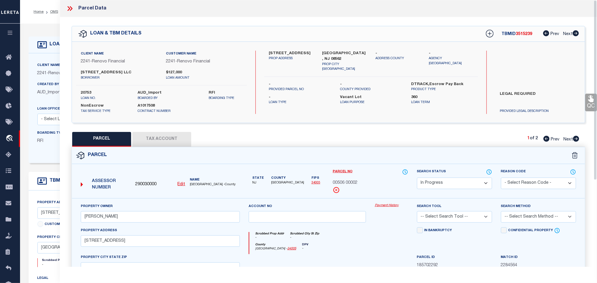
click at [337, 55] on label "[GEOGRAPHIC_DATA], NJ 08562" at bounding box center [345, 56] width 45 height 11
copy div "[GEOGRAPHIC_DATA], NJ 08562"
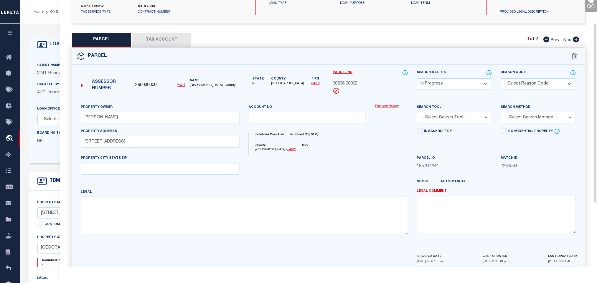
scroll to position [128, 0]
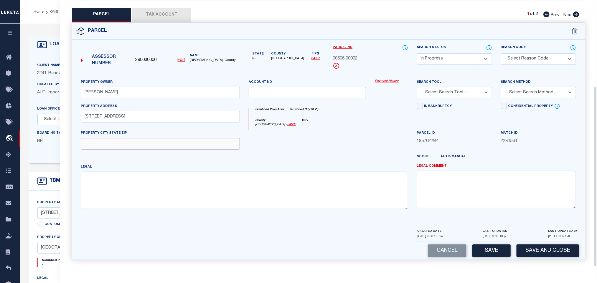
click at [184, 143] on input "text" at bounding box center [160, 143] width 159 height 11
paste input "[GEOGRAPHIC_DATA], NJ 08562"
drag, startPoint x: 457, startPoint y: 90, endPoint x: 457, endPoint y: 94, distance: 3.8
click at [457, 90] on select "-- Select Search Tool -- 3rd Party Website Agency File Agency Website ATLS CNV-…" at bounding box center [454, 92] width 75 height 11
click at [417, 87] on select "-- Select Search Tool -- 3rd Party Website Agency File Agency Website ATLS CNV-…" at bounding box center [454, 92] width 75 height 11
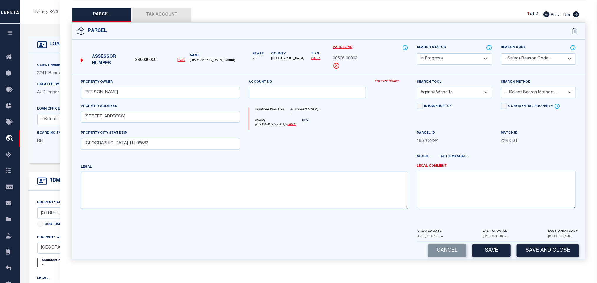
click at [518, 87] on select "-- Select Search Method -- Property Address Legal Liability Info Provided" at bounding box center [538, 92] width 75 height 11
click at [501, 87] on select "-- Select Search Method -- Property Address Legal Liability Info Provided" at bounding box center [538, 92] width 75 height 11
click at [496, 249] on button "Save" at bounding box center [492, 251] width 38 height 13
click at [164, 11] on button "Tax Account" at bounding box center [161, 15] width 59 height 15
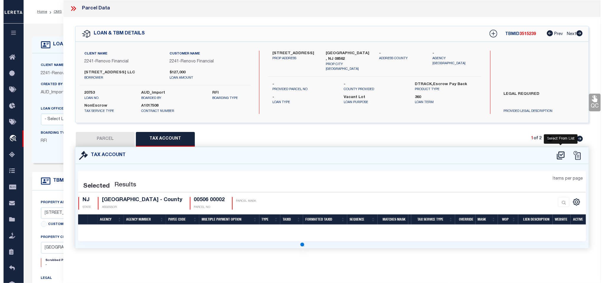
scroll to position [0, 0]
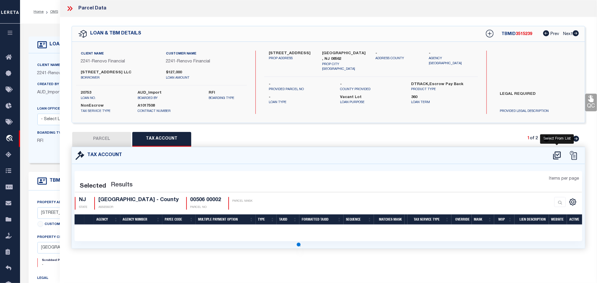
click at [556, 155] on icon at bounding box center [557, 155] width 10 height 9
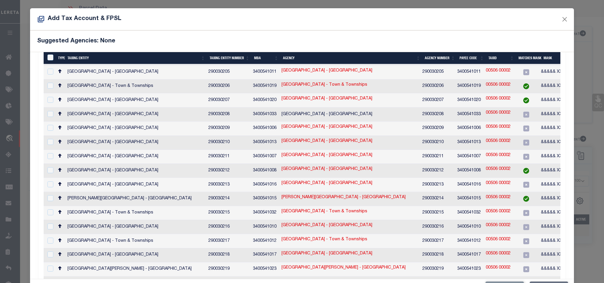
scroll to position [311, 0]
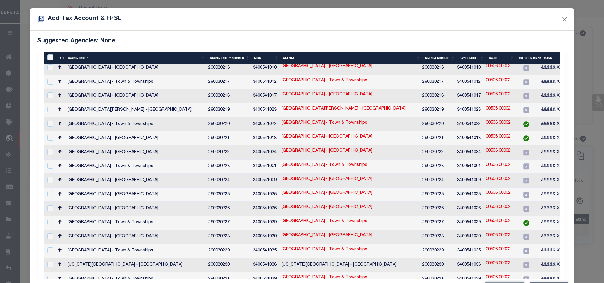
click at [200, 37] on div "Suggested Agencies: None" at bounding box center [302, 41] width 544 height 22
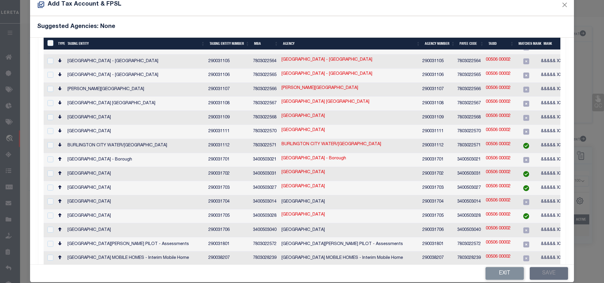
scroll to position [22, 0]
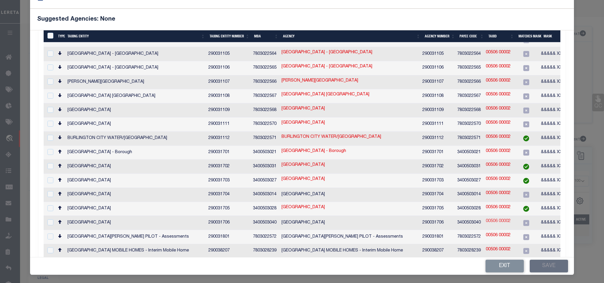
click at [509, 218] on link "00506 00002" at bounding box center [498, 221] width 25 height 6
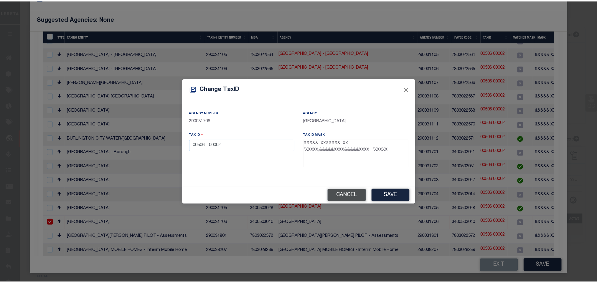
scroll to position [15, 0]
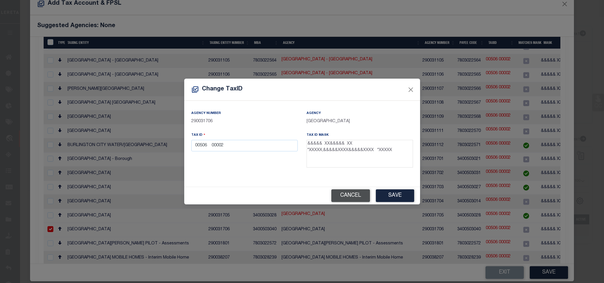
click at [351, 196] on button "Cancel" at bounding box center [350, 196] width 39 height 13
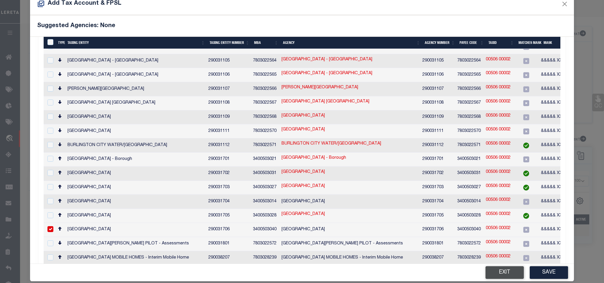
click at [507, 274] on button "Exit" at bounding box center [505, 272] width 38 height 13
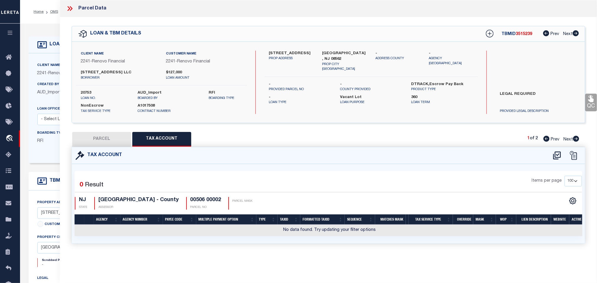
click at [576, 140] on icon at bounding box center [576, 139] width 6 height 6
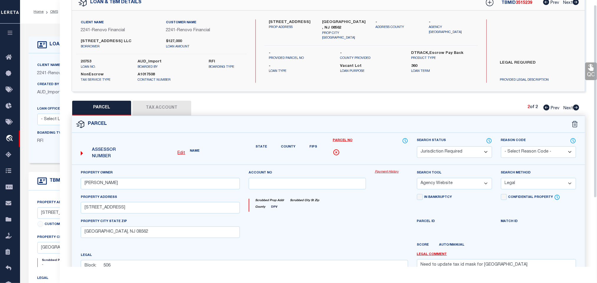
scroll to position [102, 0]
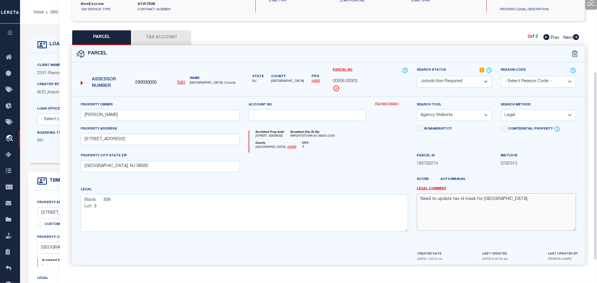
click at [475, 206] on textarea "Need to update tax id mask for [GEOGRAPHIC_DATA]" at bounding box center [496, 212] width 159 height 37
click at [547, 37] on icon at bounding box center [547, 37] width 6 height 6
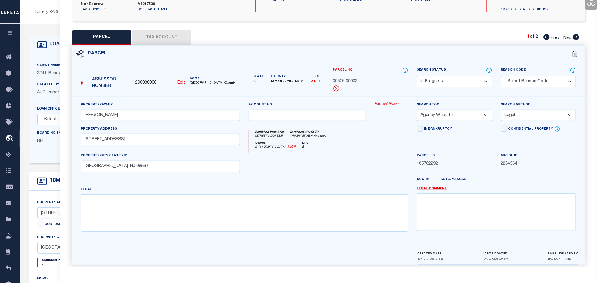
click at [455, 83] on select "Automated Search Bad Parcel Complete Duplicate Parcel High Dollar Reporting In …" at bounding box center [454, 81] width 75 height 11
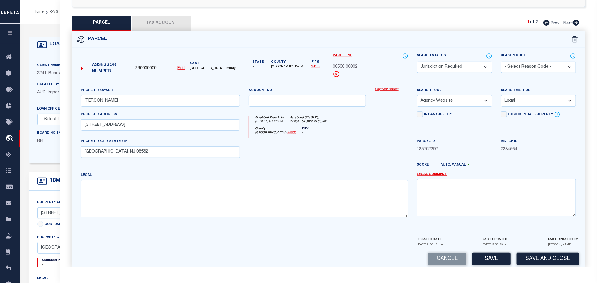
scroll to position [128, 0]
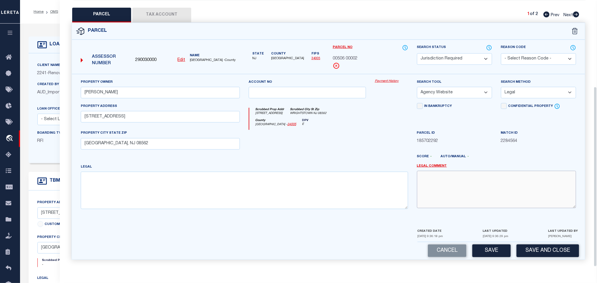
click at [499, 197] on textarea at bounding box center [496, 189] width 159 height 37
paste textarea "Need to update tax id mask for [GEOGRAPHIC_DATA]"
click at [537, 249] on button "Save and Close" at bounding box center [548, 251] width 62 height 13
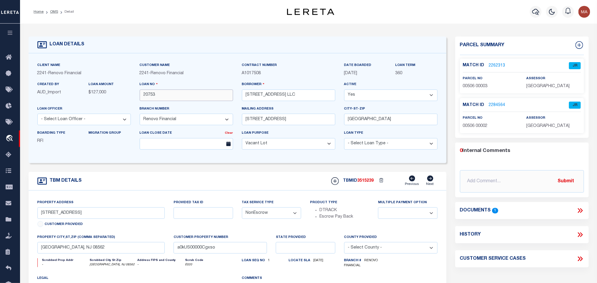
click at [149, 94] on input "20753" at bounding box center [186, 95] width 93 height 11
click at [367, 177] on div "TBM DETAILS TBMID 3515239 Previous Next" at bounding box center [238, 181] width 418 height 19
copy span "3515239"
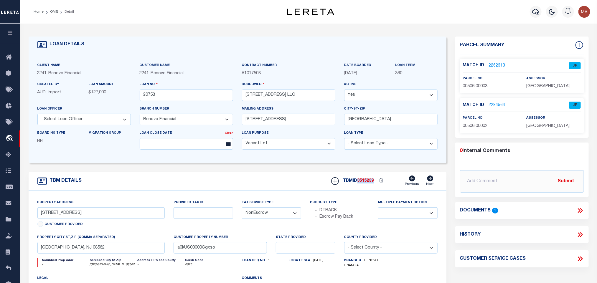
click at [540, 89] on p "[GEOGRAPHIC_DATA]" at bounding box center [554, 86] width 55 height 6
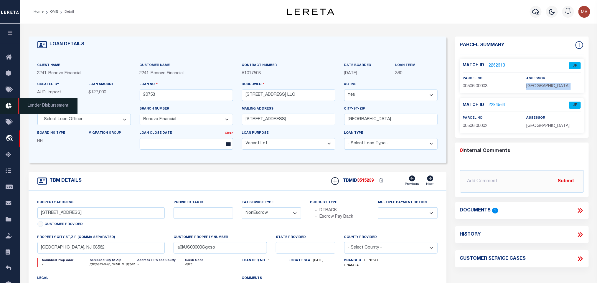
copy div "[GEOGRAPHIC_DATA]"
click at [475, 84] on span "00506 00003" at bounding box center [475, 86] width 25 height 4
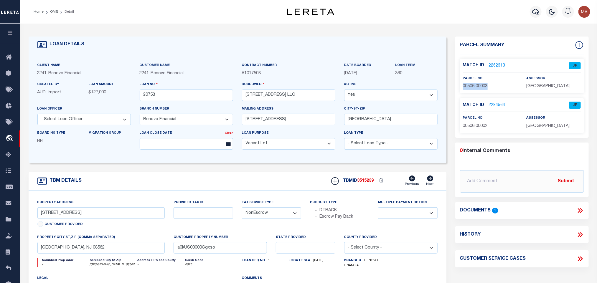
click at [475, 84] on span "00506 00003" at bounding box center [475, 86] width 25 height 4
click at [145, 97] on input "20753" at bounding box center [186, 95] width 93 height 11
click at [367, 183] on span "3515239" at bounding box center [366, 181] width 17 height 4
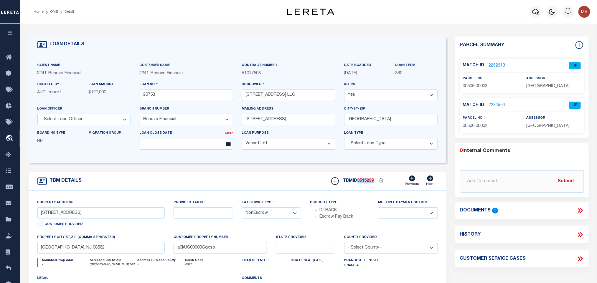
click at [547, 127] on span "[GEOGRAPHIC_DATA]" at bounding box center [548, 126] width 43 height 4
click at [479, 127] on span "00506 00002" at bounding box center [475, 126] width 25 height 4
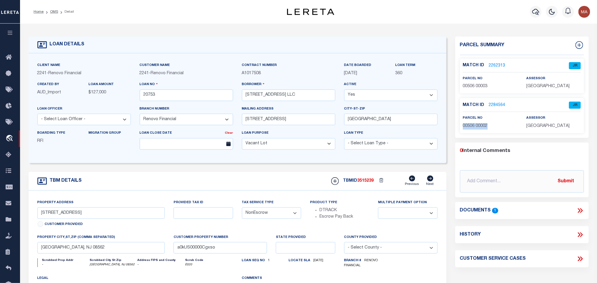
click at [479, 127] on span "00506 00002" at bounding box center [475, 126] width 25 height 4
drag, startPoint x: 54, startPoint y: 10, endPoint x: 101, endPoint y: 3, distance: 47.4
click at [54, 10] on link "OMS" at bounding box center [54, 12] width 8 height 4
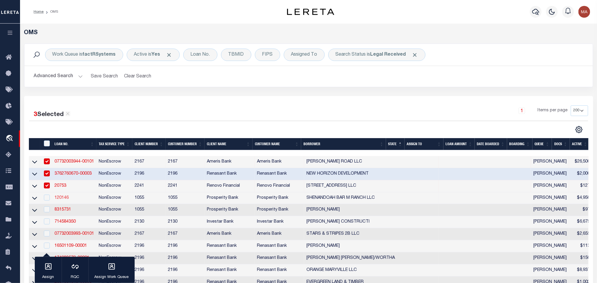
click at [61, 198] on link "120146" at bounding box center [62, 198] width 14 height 4
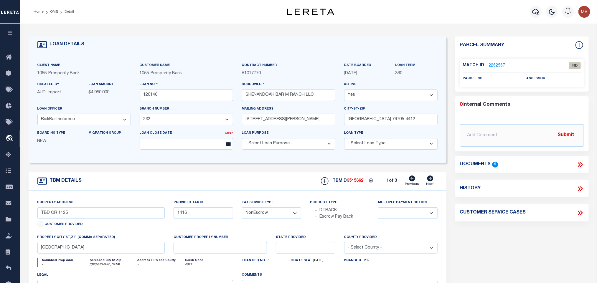
click at [581, 164] on icon at bounding box center [581, 165] width 8 height 8
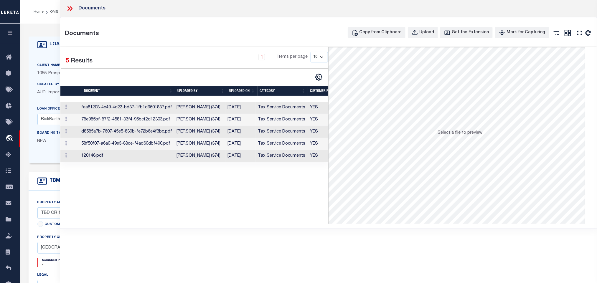
click at [289, 133] on td "Tax Service Documents" at bounding box center [282, 132] width 52 height 12
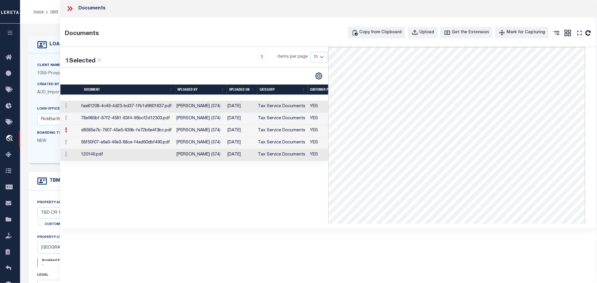
click at [49, 37] on div "LOAN DETAILS" at bounding box center [238, 45] width 418 height 17
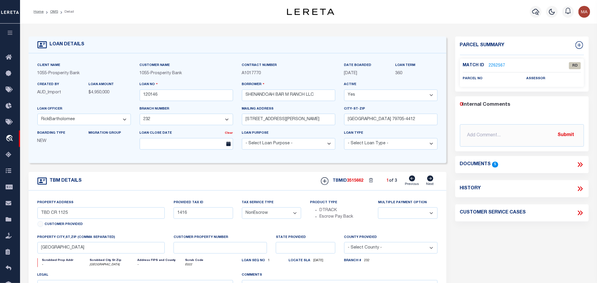
click at [55, 12] on link "OMS" at bounding box center [54, 12] width 8 height 4
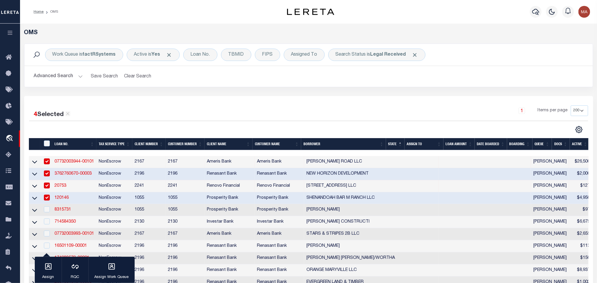
scroll to position [88, 0]
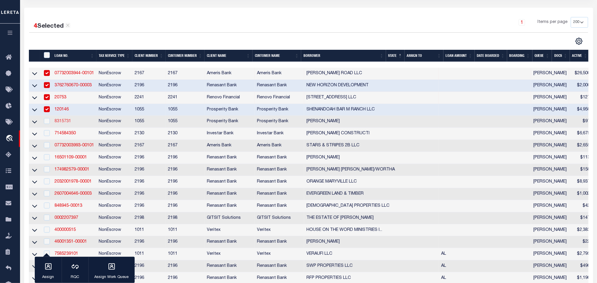
click at [62, 124] on link "8315731" at bounding box center [63, 121] width 17 height 4
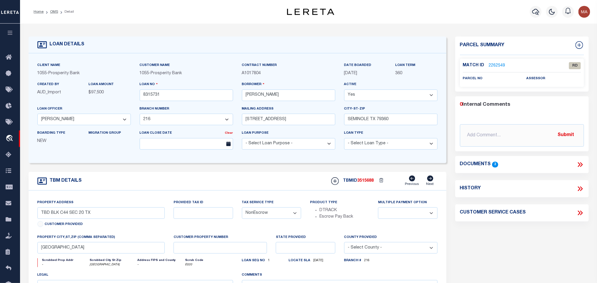
click at [580, 162] on icon at bounding box center [581, 165] width 8 height 8
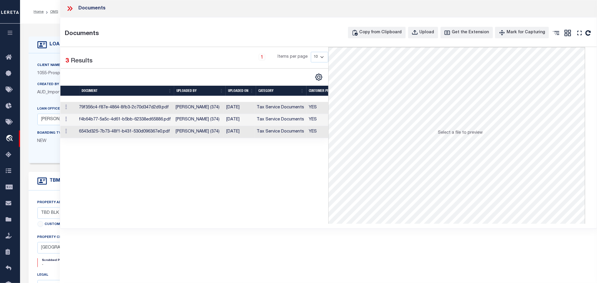
click at [250, 123] on td "[DATE]" at bounding box center [239, 120] width 30 height 12
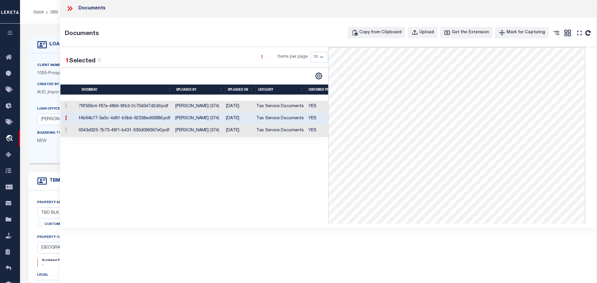
click at [173, 134] on td "6543d325-7b73-48f1-b431-530d096367e0.pdf" at bounding box center [124, 131] width 97 height 12
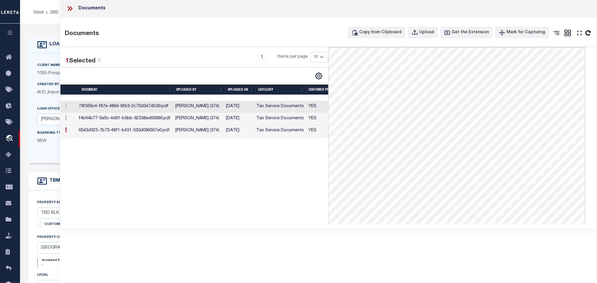
click at [68, 8] on icon at bounding box center [70, 9] width 8 height 8
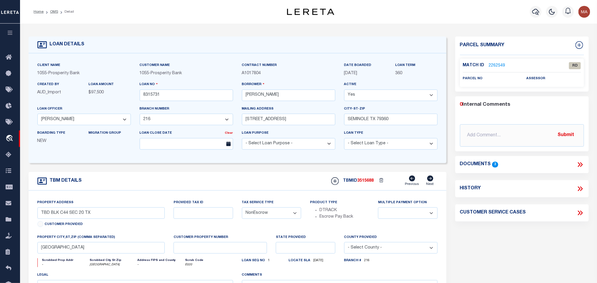
scroll to position [44, 0]
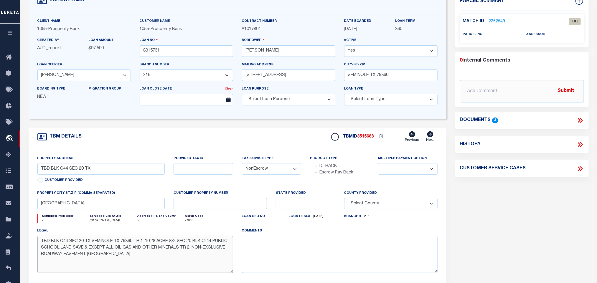
click at [94, 261] on textarea "TBD BLK C44 SEC 20 TX SEMINOLE TX 79360 TR 1: 10.28 ACRE S/2 SEC 20 BLK C-44 PU…" at bounding box center [135, 254] width 196 height 37
click at [277, 54] on input "[PERSON_NAME]" at bounding box center [288, 50] width 93 height 11
click at [261, 51] on input "[PERSON_NAME]" at bounding box center [288, 50] width 93 height 11
drag, startPoint x: 244, startPoint y: 52, endPoint x: 282, endPoint y: 58, distance: 38.1
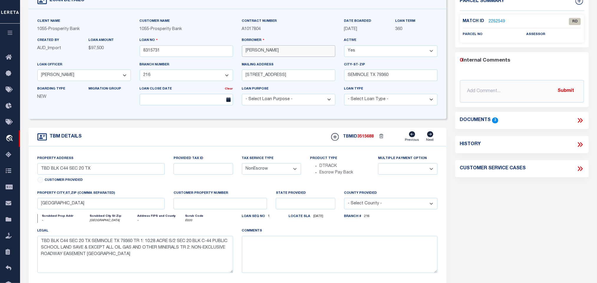
click at [282, 57] on input "[PERSON_NAME]" at bounding box center [288, 50] width 93 height 11
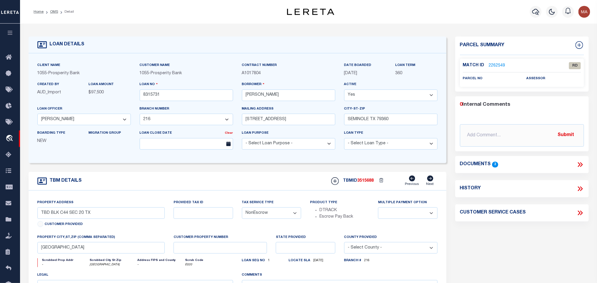
click at [491, 69] on div "Match ID 2262549 RD" at bounding box center [522, 67] width 118 height 10
click at [504, 65] on link "2262549" at bounding box center [497, 66] width 17 height 6
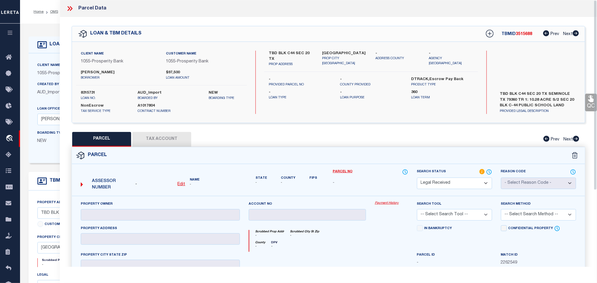
click at [181, 184] on u "Edit" at bounding box center [182, 184] width 8 height 4
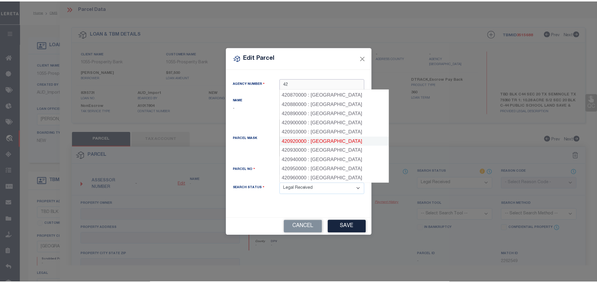
scroll to position [752, 0]
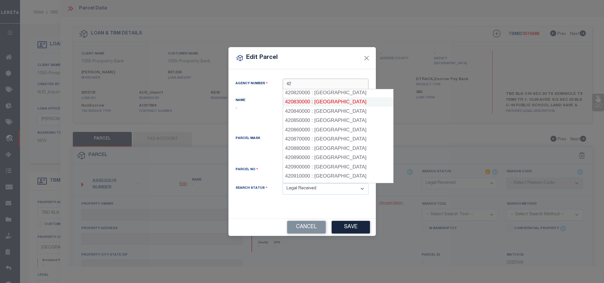
click at [337, 97] on div "420830000 : [GEOGRAPHIC_DATA]" at bounding box center [338, 101] width 110 height 9
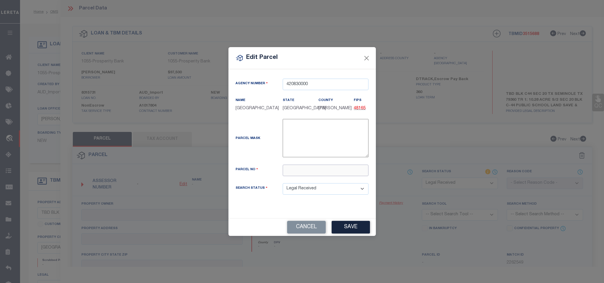
click at [332, 175] on input "text" at bounding box center [326, 170] width 86 height 11
paste input "164986"
click at [350, 224] on button "Save" at bounding box center [351, 227] width 38 height 13
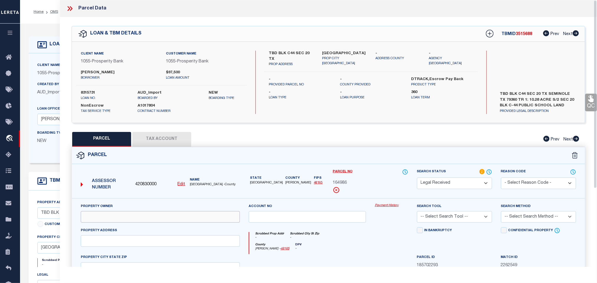
click at [153, 215] on input "text" at bounding box center [160, 216] width 159 height 11
paste input "[PERSON_NAME] & [PERSON_NAME]"
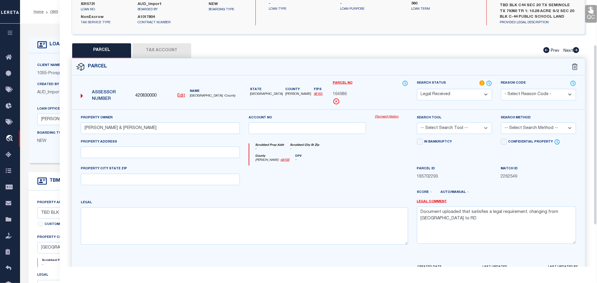
scroll to position [128, 0]
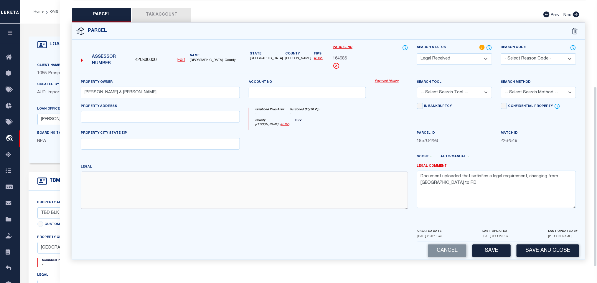
click at [192, 203] on textarea at bounding box center [245, 190] width 328 height 37
paste textarea "BLK C44 10.28AC S/2 SEC 20 PSL"
click at [159, 111] on input "text" at bounding box center [160, 116] width 159 height 11
paste input "BLK C44 SEC 20 TX"
click at [181, 113] on input "BLK C44 SEC 20 TX" at bounding box center [160, 116] width 159 height 11
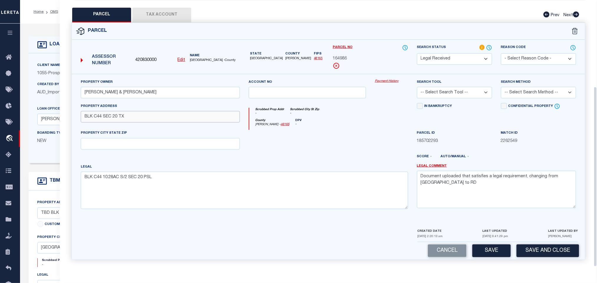
click at [181, 113] on input "BLK C44 SEC 20 TX" at bounding box center [160, 116] width 159 height 11
click at [447, 171] on textarea "Document uploaded that satisfies a legal requirement, changing from [GEOGRAPHIC…" at bounding box center [496, 189] width 159 height 37
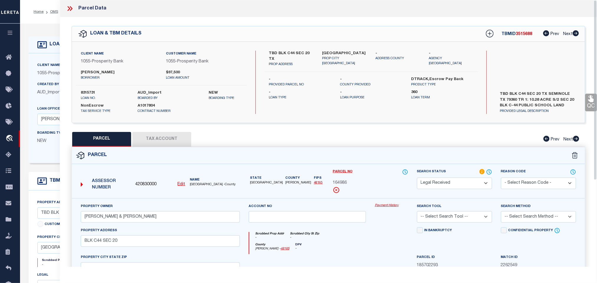
click at [350, 45] on div "Client Name 1055 - Prosperity Bank Customer Name 1055 - Prosperity Bank [PERSON…" at bounding box center [328, 82] width 513 height 81
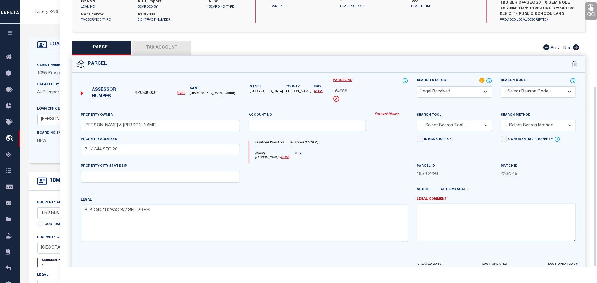
scroll to position [128, 0]
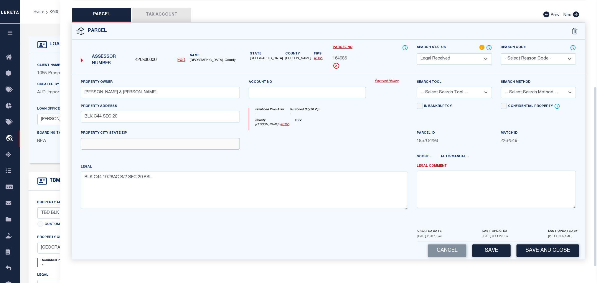
drag, startPoint x: 230, startPoint y: 143, endPoint x: 373, endPoint y: 141, distance: 142.4
click at [230, 143] on input "text" at bounding box center [160, 143] width 159 height 11
paste input "[GEOGRAPHIC_DATA]"
click at [486, 95] on select "-- Select Search Tool -- 3rd Party Website Agency File Agency Website ATLS CNV-…" at bounding box center [454, 92] width 75 height 11
click at [417, 87] on select "-- Select Search Tool -- 3rd Party Website Agency File Agency Website ATLS CNV-…" at bounding box center [454, 92] width 75 height 11
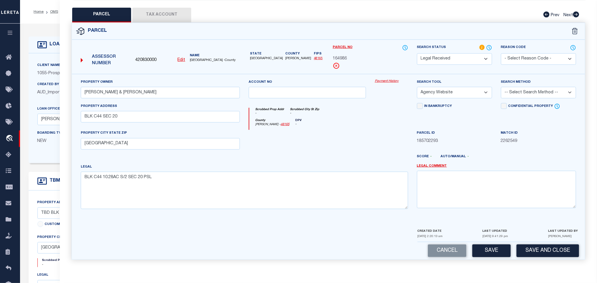
click at [527, 90] on select "-- Select Search Method -- Property Address Legal Liability Info Provided" at bounding box center [538, 92] width 75 height 11
click at [501, 87] on select "-- Select Search Method -- Property Address Legal Liability Info Provided" at bounding box center [538, 92] width 75 height 11
click at [494, 238] on p "[DATE] 9:41:29 pm" at bounding box center [496, 237] width 26 height 4
click at [495, 256] on button "Save" at bounding box center [492, 251] width 38 height 13
click at [171, 9] on button "Tax Account" at bounding box center [161, 15] width 59 height 15
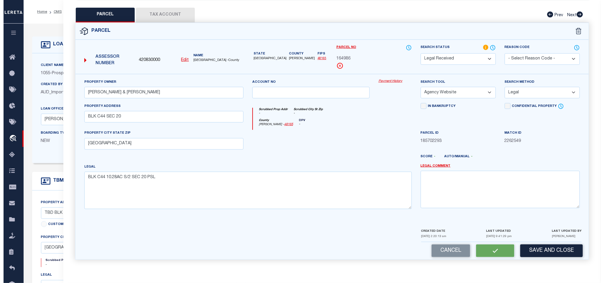
scroll to position [0, 0]
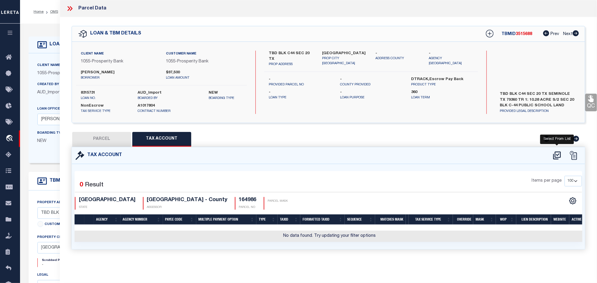
click at [557, 157] on icon at bounding box center [557, 155] width 10 height 9
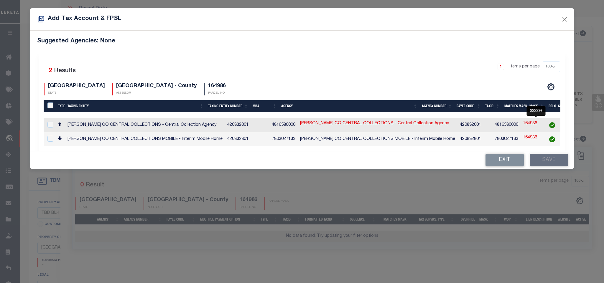
click at [565, 126] on td "$$$$$#" at bounding box center [575, 125] width 21 height 14
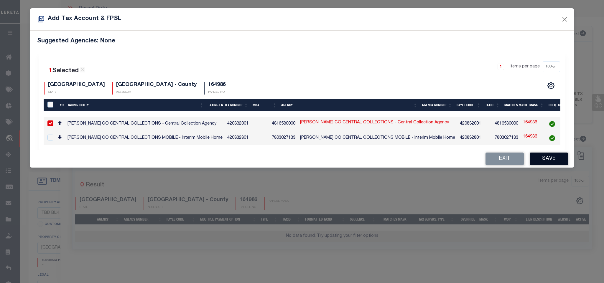
click at [544, 163] on button "Save" at bounding box center [549, 159] width 38 height 13
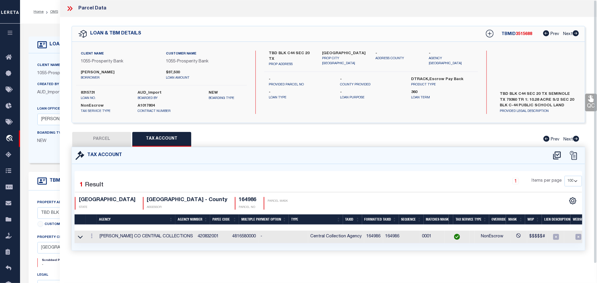
drag, startPoint x: 116, startPoint y: 142, endPoint x: 34, endPoint y: 160, distance: 84.3
click at [116, 142] on button "PARCEL" at bounding box center [101, 139] width 59 height 15
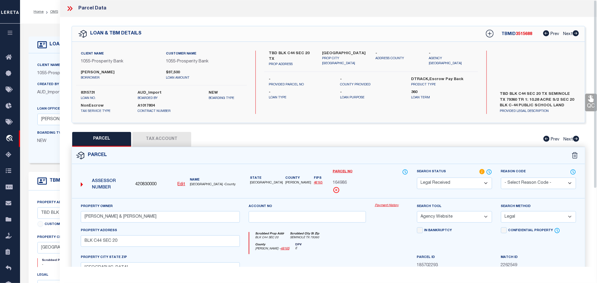
click at [435, 181] on select "Automated Search Bad Parcel Complete Duplicate Parcel High Dollar Reporting In …" at bounding box center [454, 183] width 75 height 11
click at [417, 178] on select "Automated Search Bad Parcel Complete Duplicate Parcel High Dollar Reporting In …" at bounding box center [454, 183] width 75 height 11
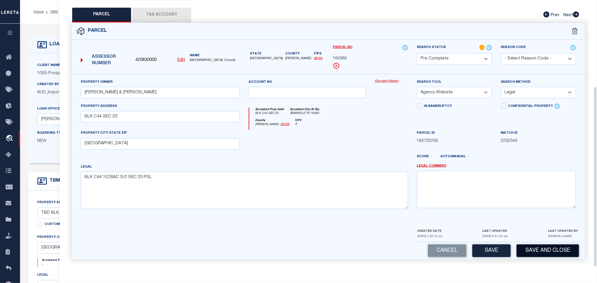
click at [522, 249] on button "Save and Close" at bounding box center [548, 251] width 62 height 13
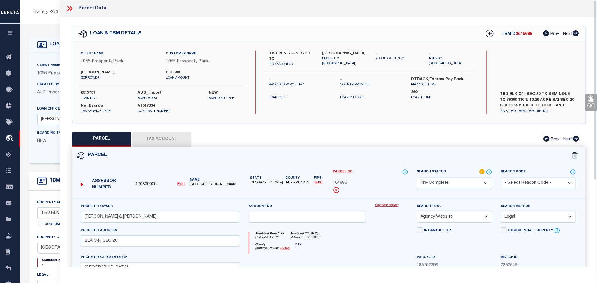
click at [91, 92] on label "8315731" at bounding box center [105, 93] width 48 height 6
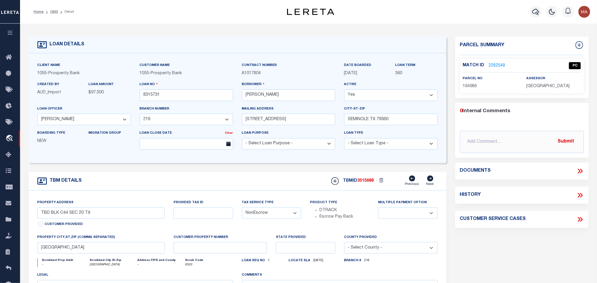
click at [366, 182] on span "3515688" at bounding box center [366, 181] width 17 height 4
click at [548, 89] on p "[GEOGRAPHIC_DATA]" at bounding box center [554, 86] width 55 height 6
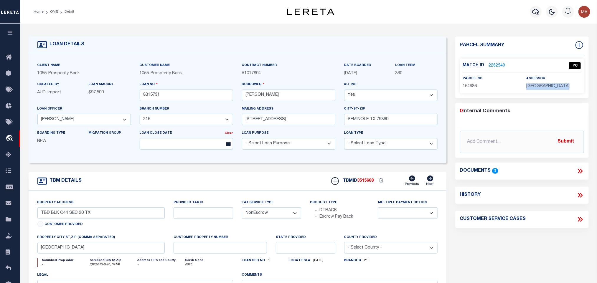
click at [468, 87] on span "164986" at bounding box center [470, 86] width 14 height 4
drag, startPoint x: 57, startPoint y: 14, endPoint x: 62, endPoint y: 43, distance: 30.2
click at [57, 14] on link "OMS" at bounding box center [54, 12] width 8 height 4
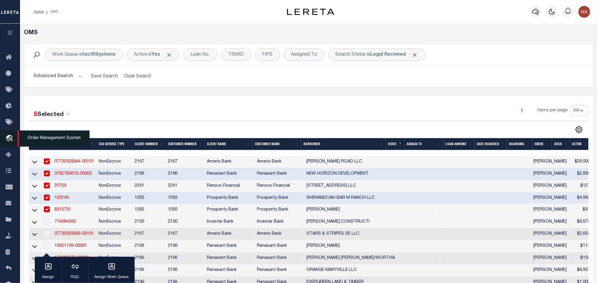
scroll to position [88, 0]
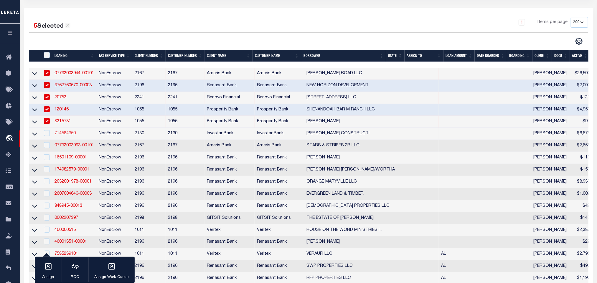
click at [64, 136] on link "714584350" at bounding box center [65, 133] width 21 height 4
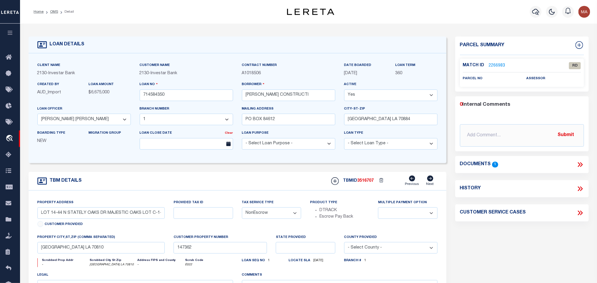
click at [580, 164] on icon at bounding box center [579, 164] width 3 height 5
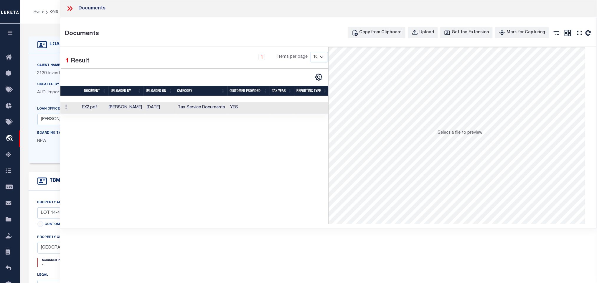
click at [243, 109] on td "YES" at bounding box center [249, 108] width 42 height 12
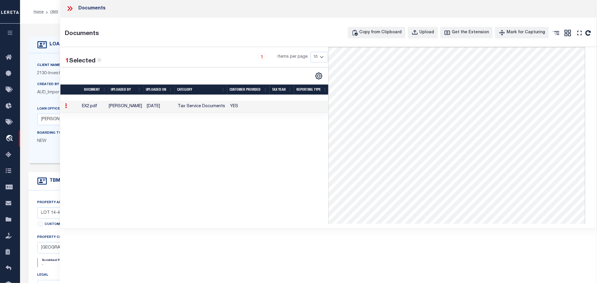
click at [52, 22] on div "Home OMS Detail Profile Sign out" at bounding box center [308, 12] width 577 height 24
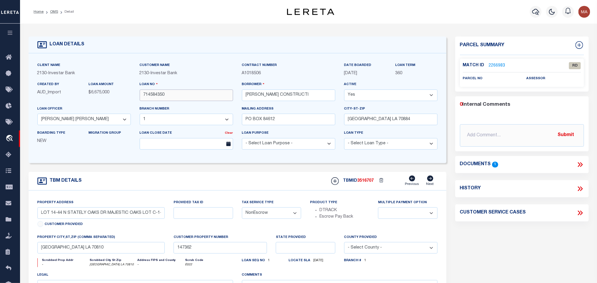
click at [152, 95] on input "714584350" at bounding box center [186, 95] width 93 height 11
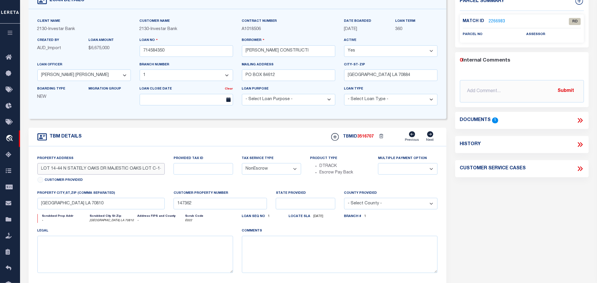
click at [99, 175] on input "LOT 14-44 N STATELY OAKS DR MAJESTIC OAKS LOT C-1-A-1" at bounding box center [101, 168] width 128 height 11
click at [113, 209] on input "[GEOGRAPHIC_DATA] LA 70810" at bounding box center [101, 203] width 128 height 11
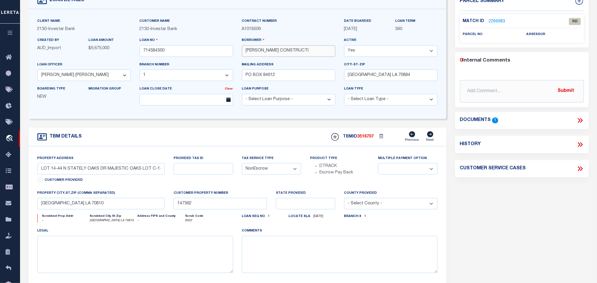
click at [252, 50] on input "[PERSON_NAME] CONSTRUCTI" at bounding box center [288, 50] width 93 height 11
drag, startPoint x: 243, startPoint y: 50, endPoint x: 274, endPoint y: 55, distance: 30.7
click at [274, 55] on input "[PERSON_NAME] CONSTRUCTI" at bounding box center [288, 50] width 93 height 11
click at [266, 53] on input "[PERSON_NAME] CONSTRUCTI" at bounding box center [288, 50] width 93 height 11
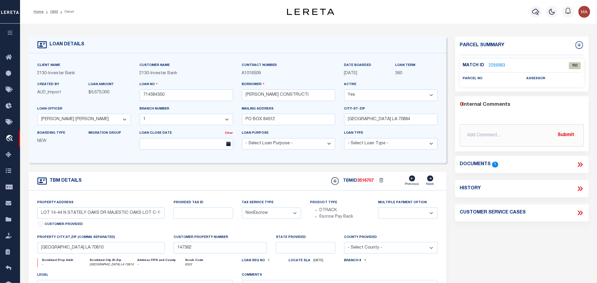
click at [496, 67] on link "2266983" at bounding box center [497, 66] width 17 height 6
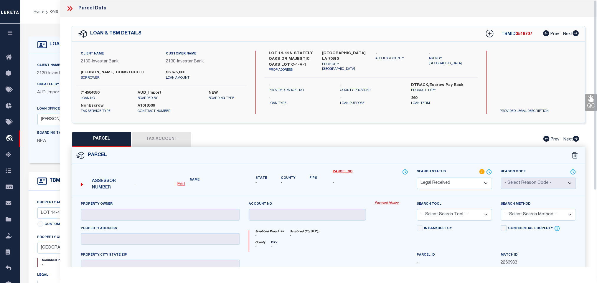
click at [180, 185] on u "Edit" at bounding box center [182, 184] width 8 height 4
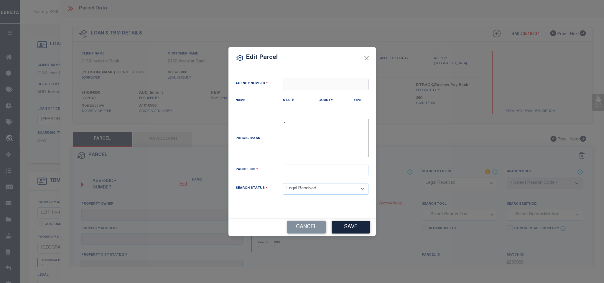
click at [357, 79] on input "text" at bounding box center [326, 84] width 86 height 11
paste input "170170000"
click at [326, 94] on div "170170000 : [GEOGRAPHIC_DATA]" at bounding box center [337, 93] width 108 height 9
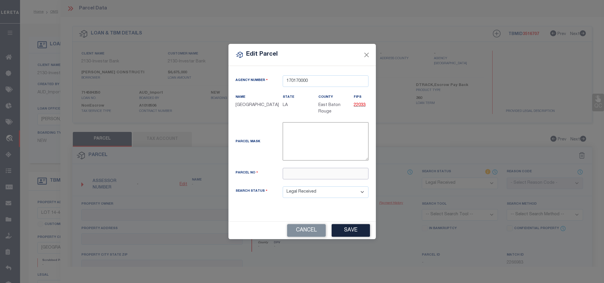
drag, startPoint x: 312, startPoint y: 179, endPoint x: 330, endPoint y: 193, distance: 22.9
click at [312, 179] on input "text" at bounding box center [326, 173] width 86 height 11
paste input "30860646"
click at [347, 231] on button "Save" at bounding box center [351, 230] width 38 height 13
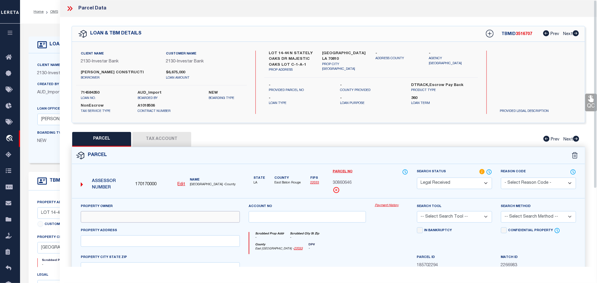
click at [144, 217] on input "text" at bounding box center [160, 216] width 159 height 11
paste input "[PERSON_NAME] CONSTRUCTION COMPANY, INC"
click at [333, 50] on div "Client Name 2130 - Investar Bank Customer Name 2130 - Investar Bank [PERSON_NAM…" at bounding box center [328, 82] width 513 height 81
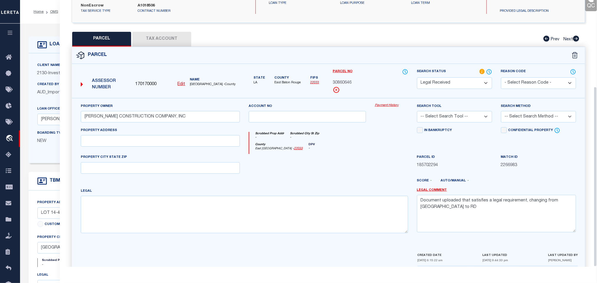
scroll to position [128, 0]
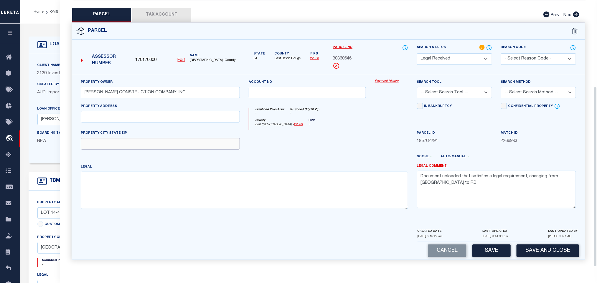
drag, startPoint x: 182, startPoint y: 139, endPoint x: 188, endPoint y: 144, distance: 6.9
click at [182, 139] on input "text" at bounding box center [160, 143] width 159 height 11
paste input "[GEOGRAPHIC_DATA] LA 70810"
click at [492, 178] on textarea "Document uploaded that satisfies a legal requirement, changing from [GEOGRAPHIC…" at bounding box center [496, 189] width 159 height 37
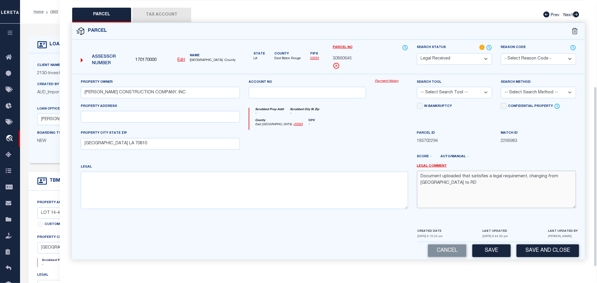
click at [492, 178] on textarea "Document uploaded that satisfies a legal requirement, changing from [GEOGRAPHIC…" at bounding box center [496, 189] width 159 height 37
click at [215, 193] on textarea at bounding box center [245, 190] width 328 height 37
paste textarea "TRACT C-1-B-1-A-1, CONT 12.000 ACRES, RESUB OF TRACT C-1-B-1-A [PERSON_NAME] PR…"
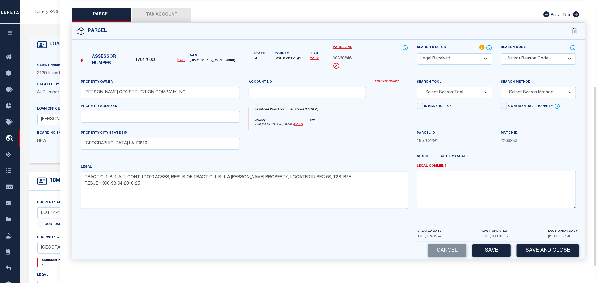
click at [471, 87] on select "-- Select Search Tool -- 3rd Party Website Agency File Agency Website ATLS CNV-…" at bounding box center [454, 92] width 75 height 11
click at [417, 87] on select "-- Select Search Tool -- 3rd Party Website Agency File Agency Website ATLS CNV-…" at bounding box center [454, 92] width 75 height 11
drag, startPoint x: 528, startPoint y: 90, endPoint x: 527, endPoint y: 94, distance: 4.2
click at [528, 90] on select "-- Select Search Method -- Property Address Legal Liability Info Provided" at bounding box center [538, 92] width 75 height 11
click at [501, 87] on select "-- Select Search Method -- Property Address Legal Liability Info Provided" at bounding box center [538, 92] width 75 height 11
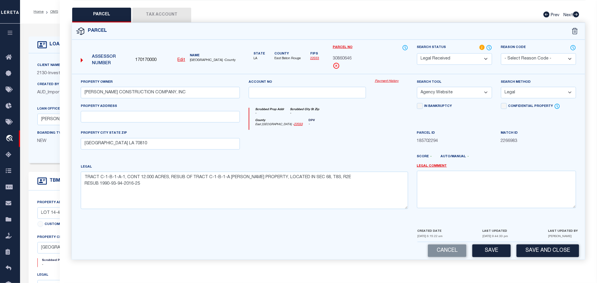
click at [481, 243] on div "Cancel Save Save and Close" at bounding box center [328, 250] width 513 height 17
click at [484, 249] on button "Save" at bounding box center [492, 251] width 38 height 13
click at [159, 11] on button "Tax Account" at bounding box center [161, 15] width 59 height 15
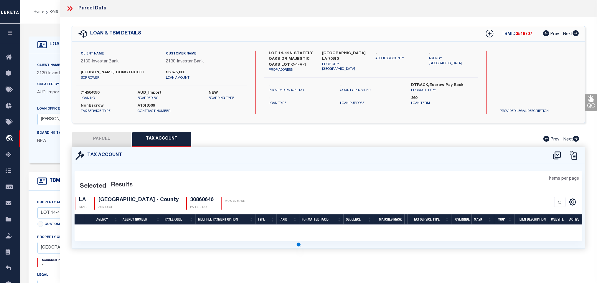
scroll to position [0, 0]
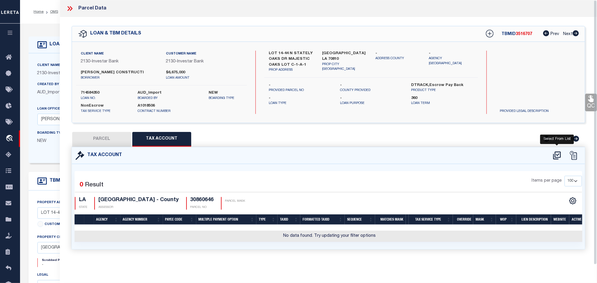
click at [561, 157] on icon at bounding box center [557, 156] width 8 height 8
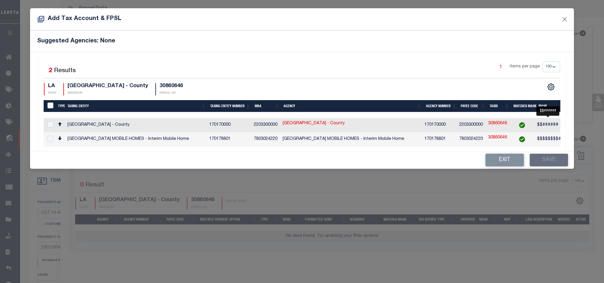
click at [539, 126] on span "$$######" at bounding box center [547, 125] width 21 height 4
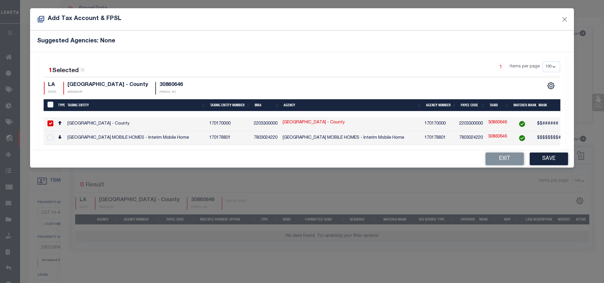
click at [541, 155] on div "Exit Save" at bounding box center [302, 158] width 544 height 17
click at [542, 165] on button "Save" at bounding box center [549, 159] width 38 height 13
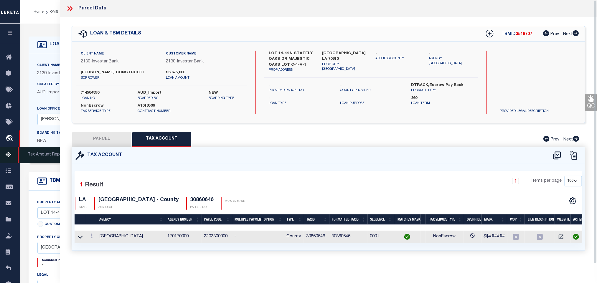
drag, startPoint x: 121, startPoint y: 140, endPoint x: 6, endPoint y: 160, distance: 116.8
click at [121, 140] on button "PARCEL" at bounding box center [101, 139] width 59 height 15
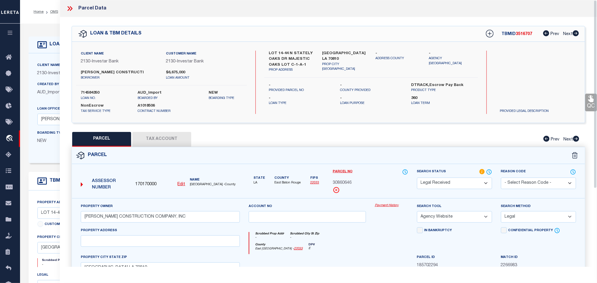
click at [436, 185] on select "Automated Search Bad Parcel Complete Duplicate Parcel High Dollar Reporting In …" at bounding box center [454, 183] width 75 height 11
click at [417, 178] on select "Automated Search Bad Parcel Complete Duplicate Parcel High Dollar Reporting In …" at bounding box center [454, 183] width 75 height 11
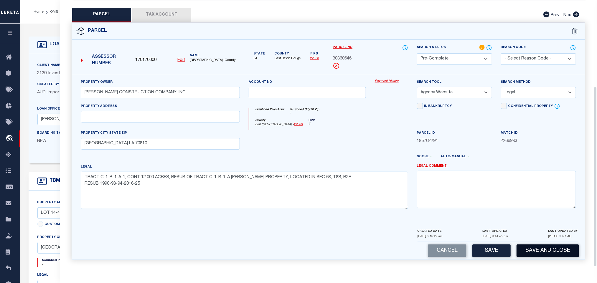
click at [531, 245] on button "Save and Close" at bounding box center [548, 251] width 62 height 13
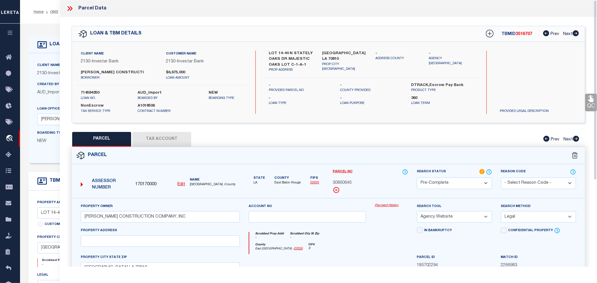
click at [89, 91] on label "714584350" at bounding box center [105, 93] width 48 height 6
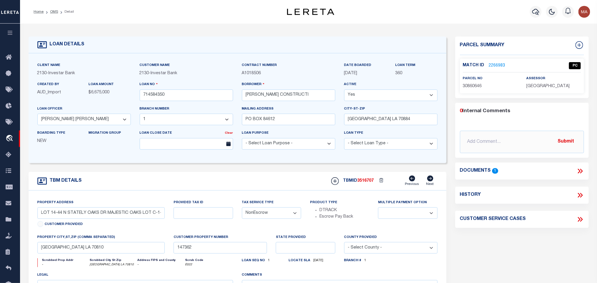
click at [370, 183] on span "3516707" at bounding box center [366, 181] width 17 height 4
click at [549, 85] on span "[GEOGRAPHIC_DATA]" at bounding box center [548, 86] width 43 height 4
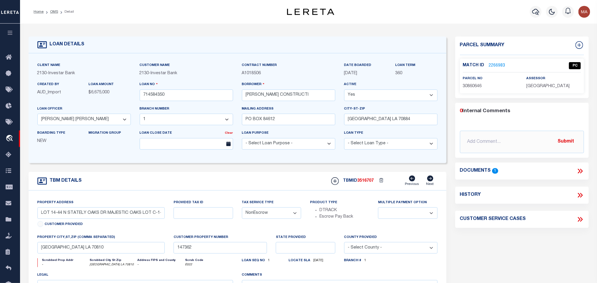
click at [476, 87] on span "30860646" at bounding box center [472, 86] width 19 height 4
click at [55, 12] on link "OMS" at bounding box center [54, 12] width 8 height 4
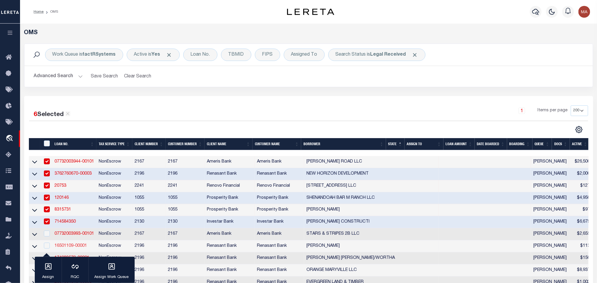
scroll to position [44, 0]
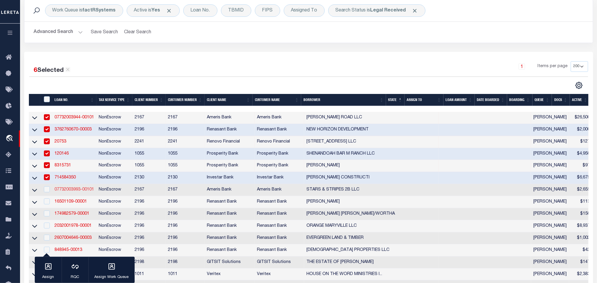
click at [68, 190] on link "07732003993-00101" at bounding box center [75, 190] width 40 height 4
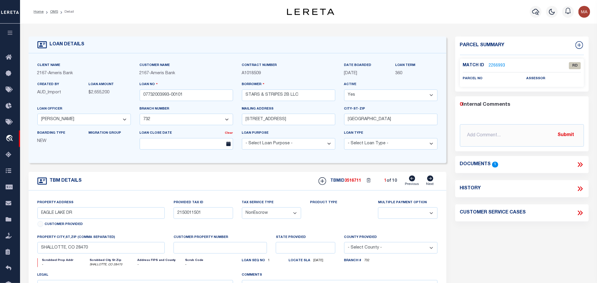
scroll to position [44, 0]
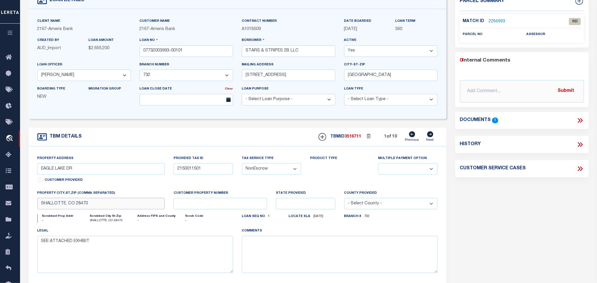
click at [137, 205] on input "SHALLOTTE, CO 28470" at bounding box center [101, 203] width 128 height 11
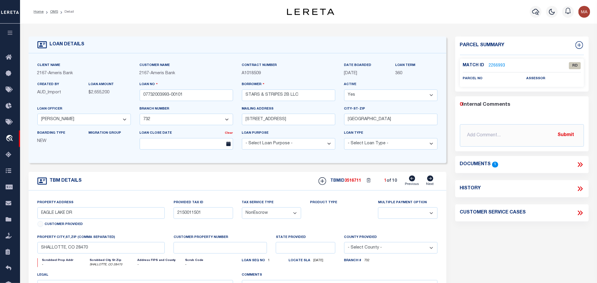
click at [581, 163] on icon at bounding box center [581, 164] width 3 height 5
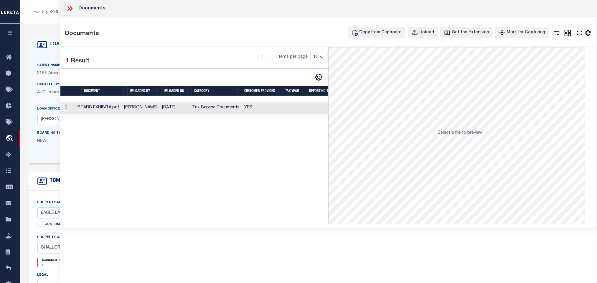
click at [267, 111] on td "YES" at bounding box center [262, 108] width 41 height 12
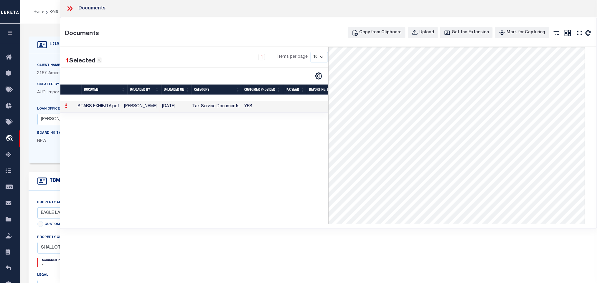
click at [71, 4] on div "Documents" at bounding box center [328, 8] width 537 height 17
click at [65, 7] on div "Documents" at bounding box center [328, 8] width 537 height 17
click at [68, 9] on icon at bounding box center [70, 9] width 8 height 8
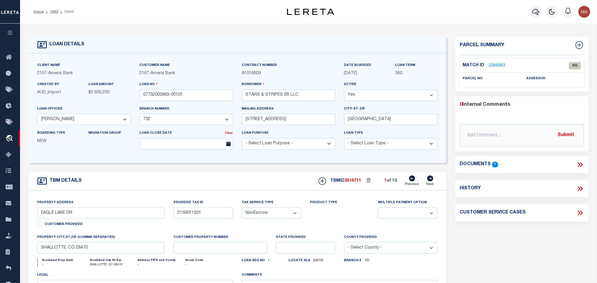
click at [430, 182] on icon at bounding box center [430, 179] width 6 height 6
